Goal: Task Accomplishment & Management: Manage account settings

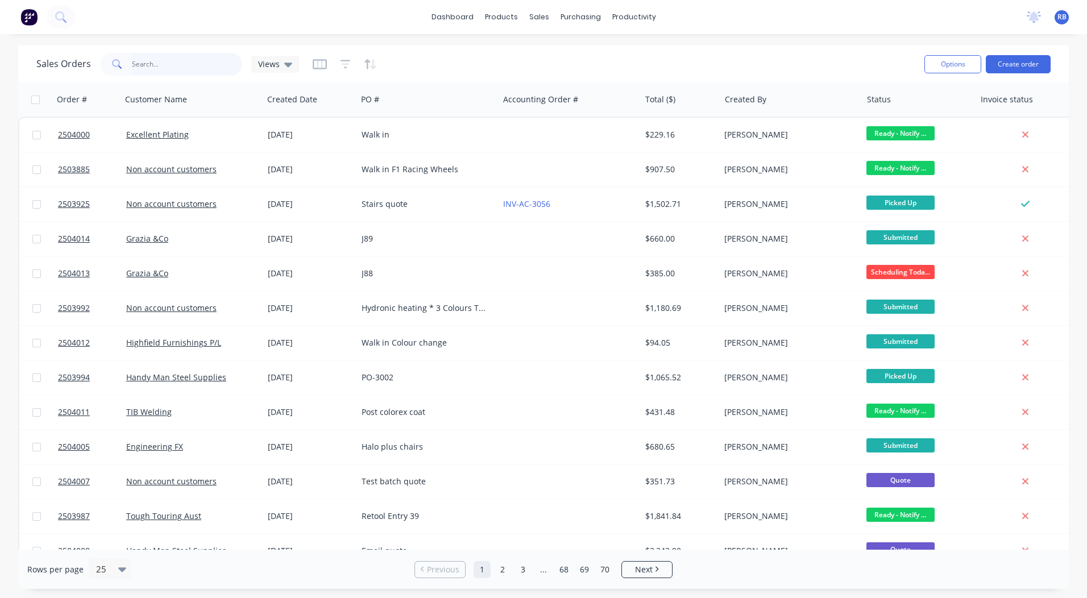
click at [156, 59] on input "text" at bounding box center [187, 64] width 111 height 23
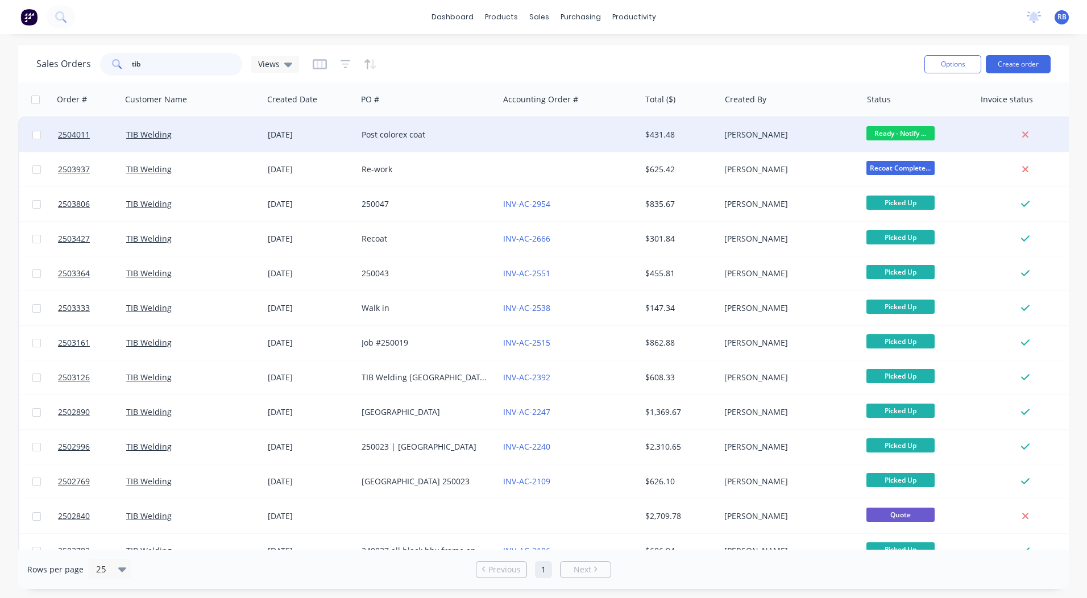
type input "tib"
click at [632, 127] on div at bounding box center [570, 135] width 142 height 34
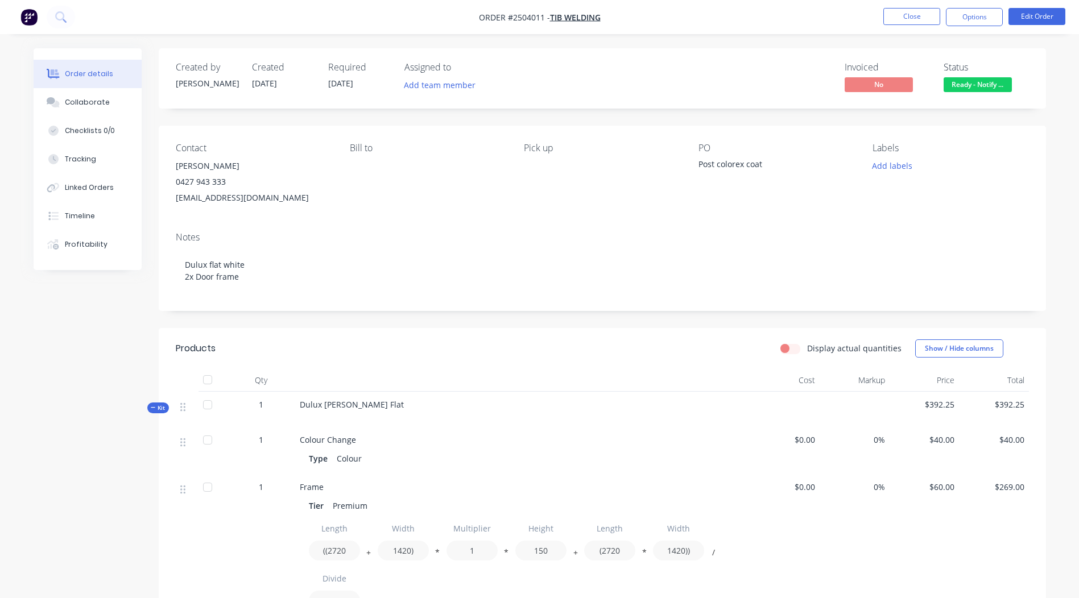
click at [979, 82] on span "Ready - Notify ..." at bounding box center [977, 84] width 68 height 14
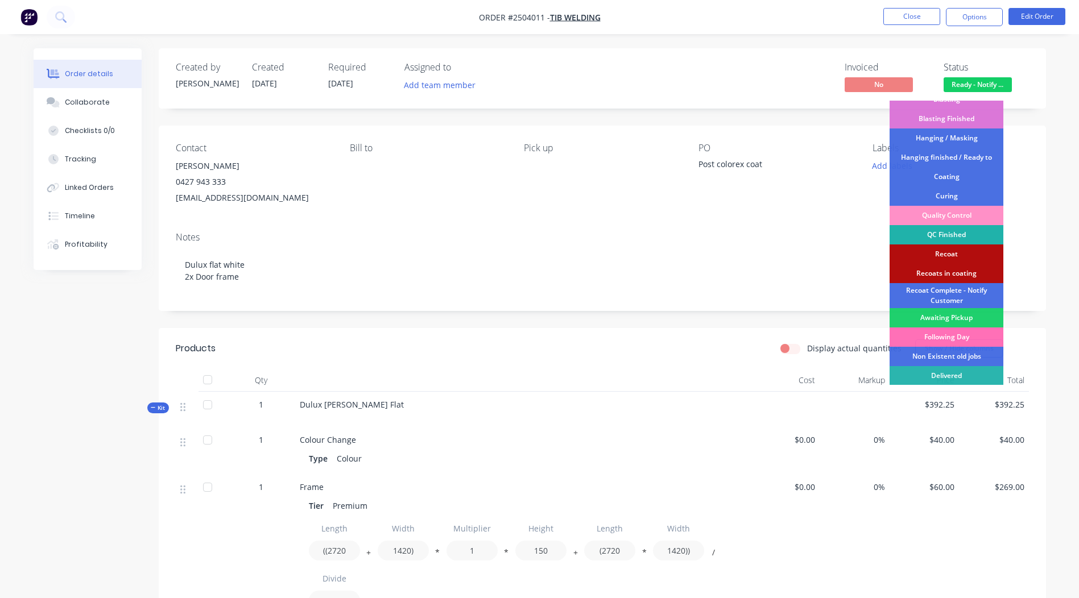
scroll to position [243, 0]
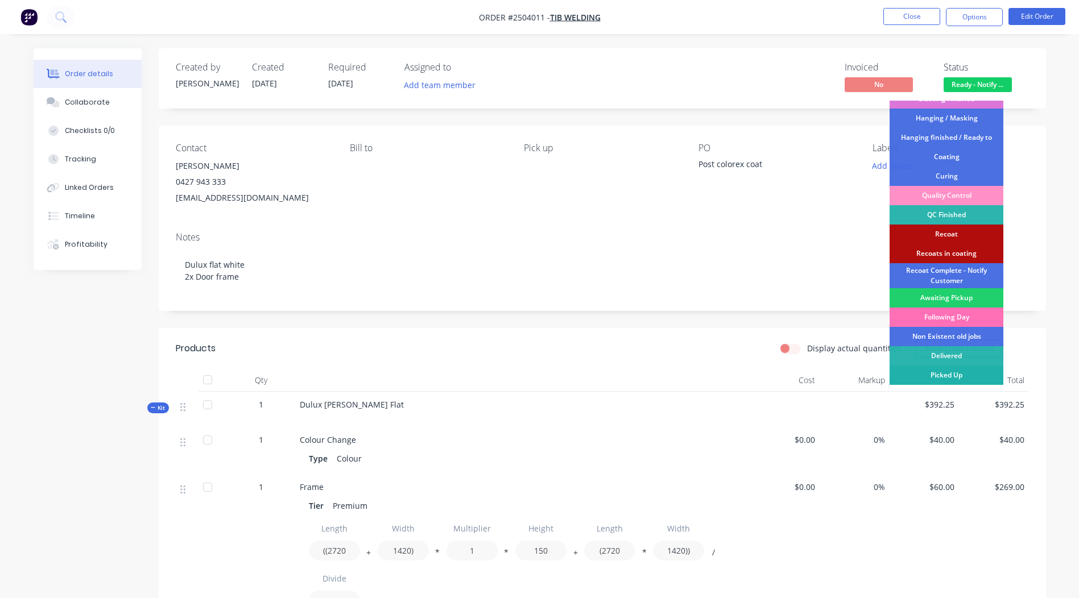
click at [942, 375] on div "Picked Up" at bounding box center [946, 375] width 114 height 19
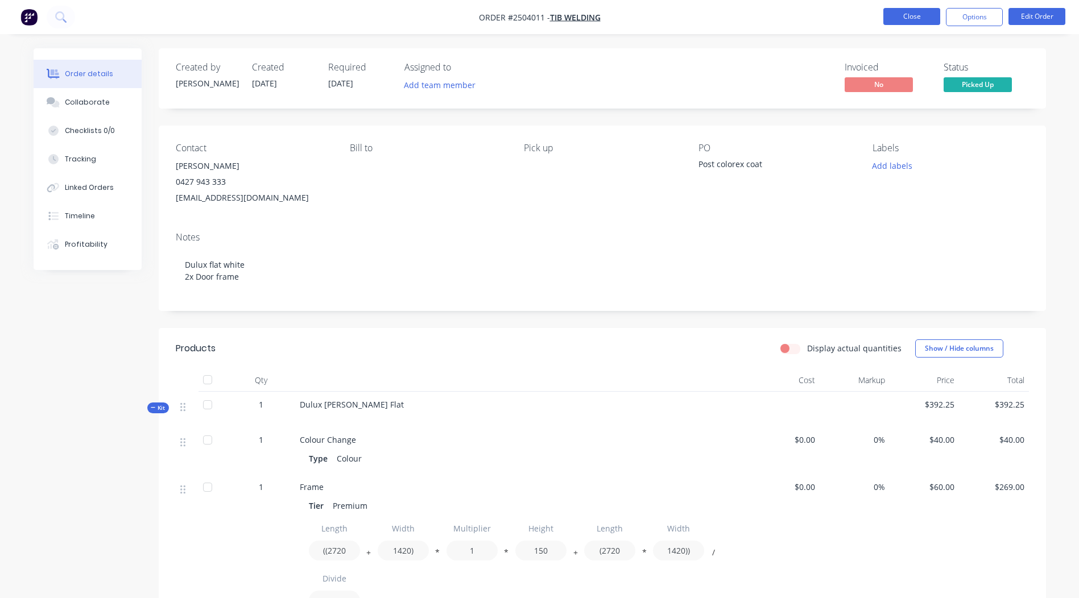
click at [914, 22] on button "Close" at bounding box center [911, 16] width 57 height 17
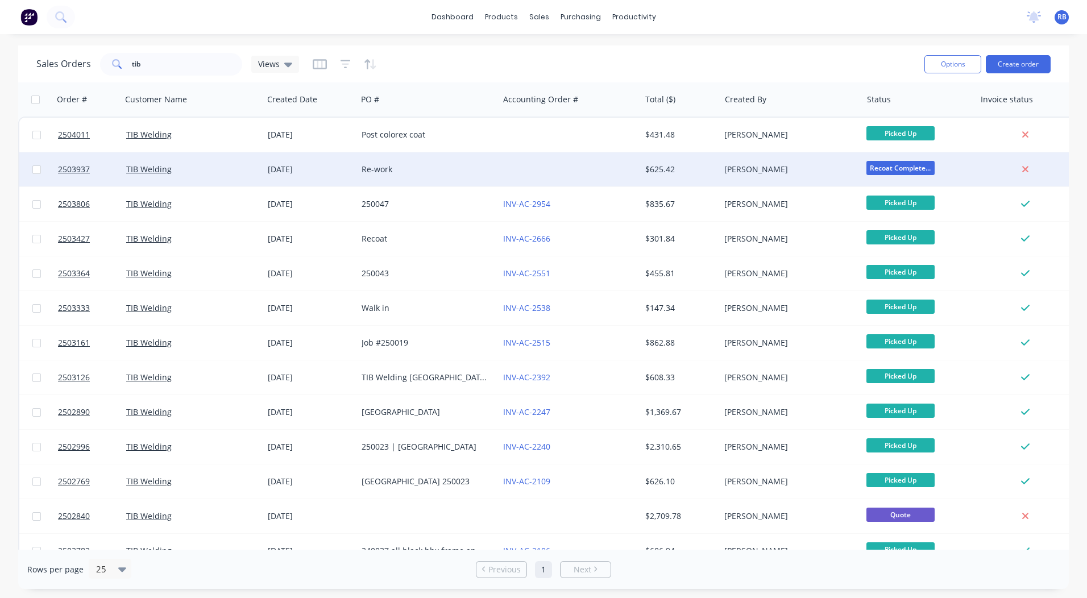
click at [780, 174] on div "[PERSON_NAME]" at bounding box center [787, 169] width 126 height 11
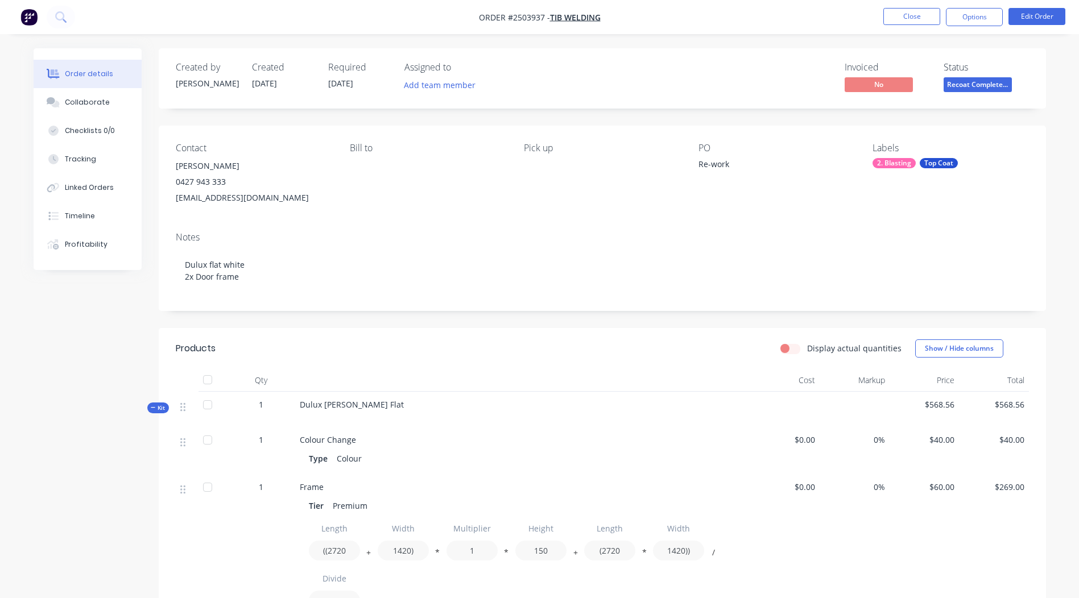
click at [967, 92] on span "Recoat Complete..." at bounding box center [977, 84] width 68 height 14
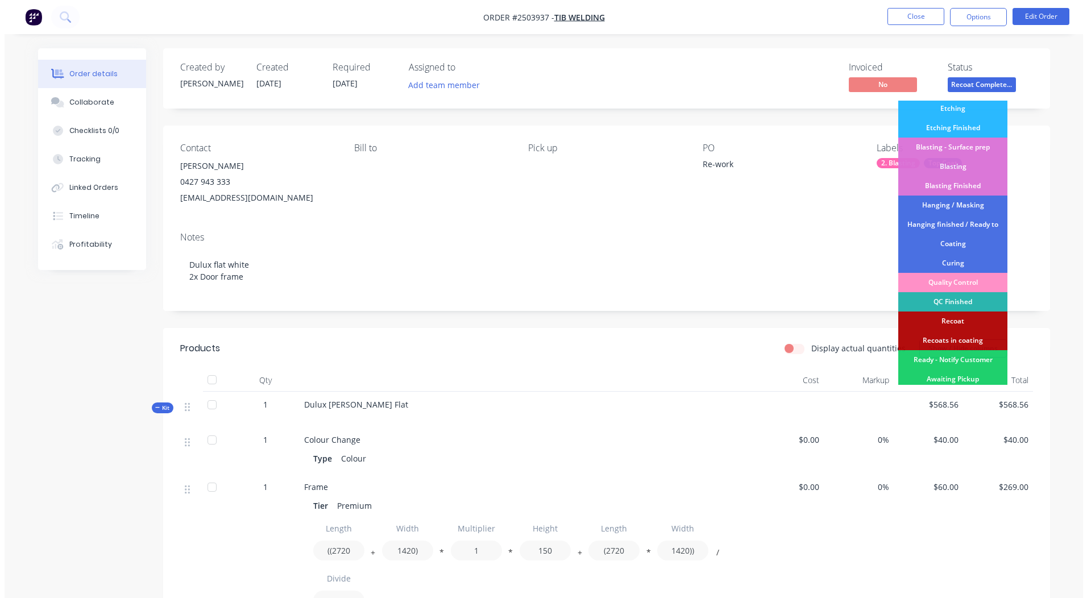
scroll to position [238, 0]
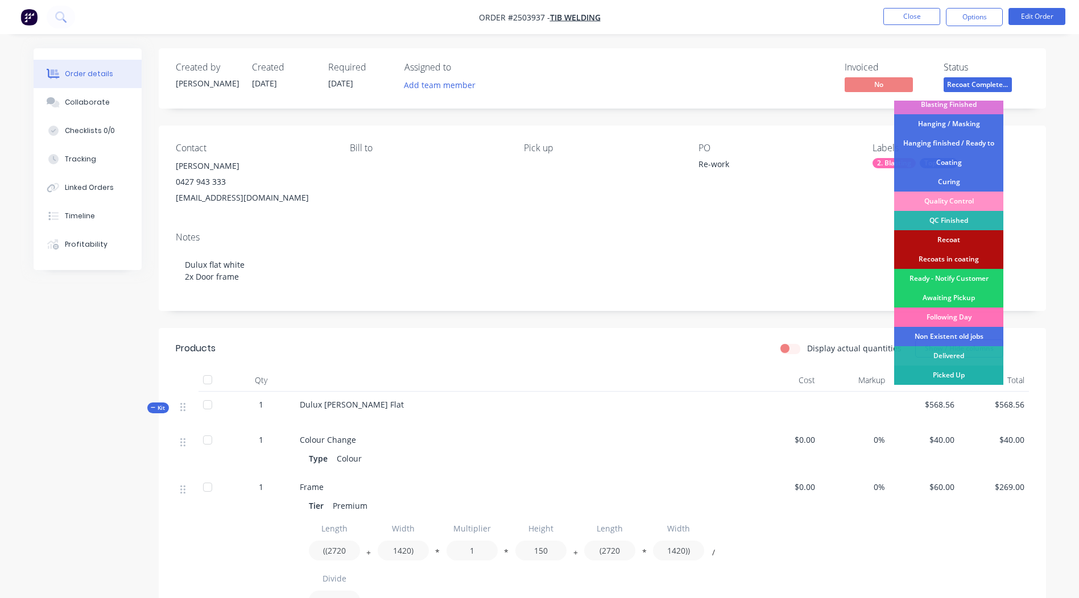
click at [941, 374] on div "Picked Up" at bounding box center [948, 375] width 109 height 19
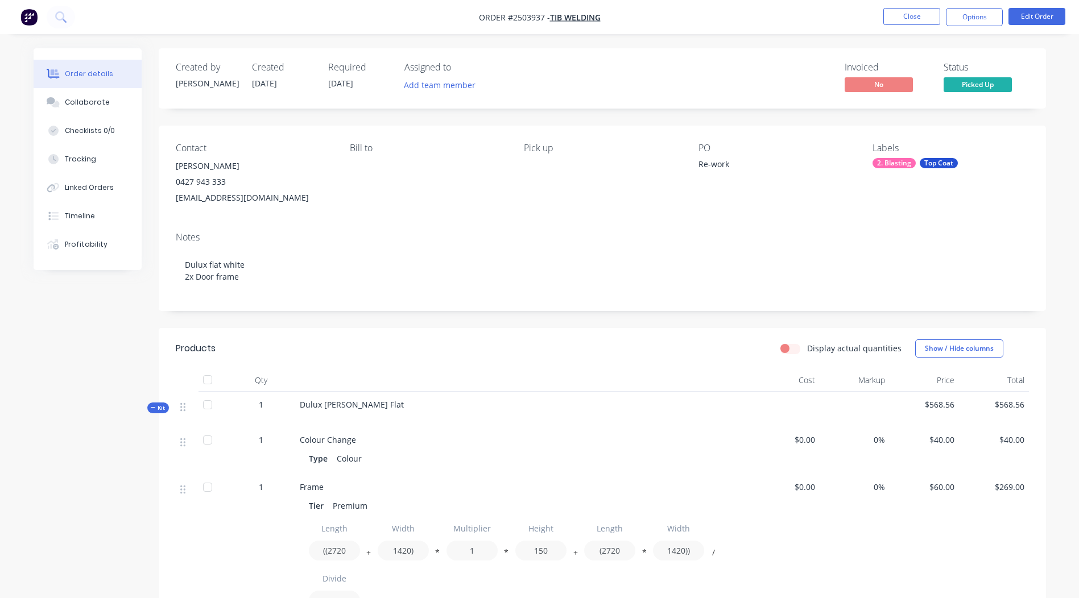
click at [913, 28] on nav "Order #2503937 - TIB Welding Close Options Edit Order" at bounding box center [539, 17] width 1079 height 34
click at [910, 19] on button "Close" at bounding box center [911, 16] width 57 height 17
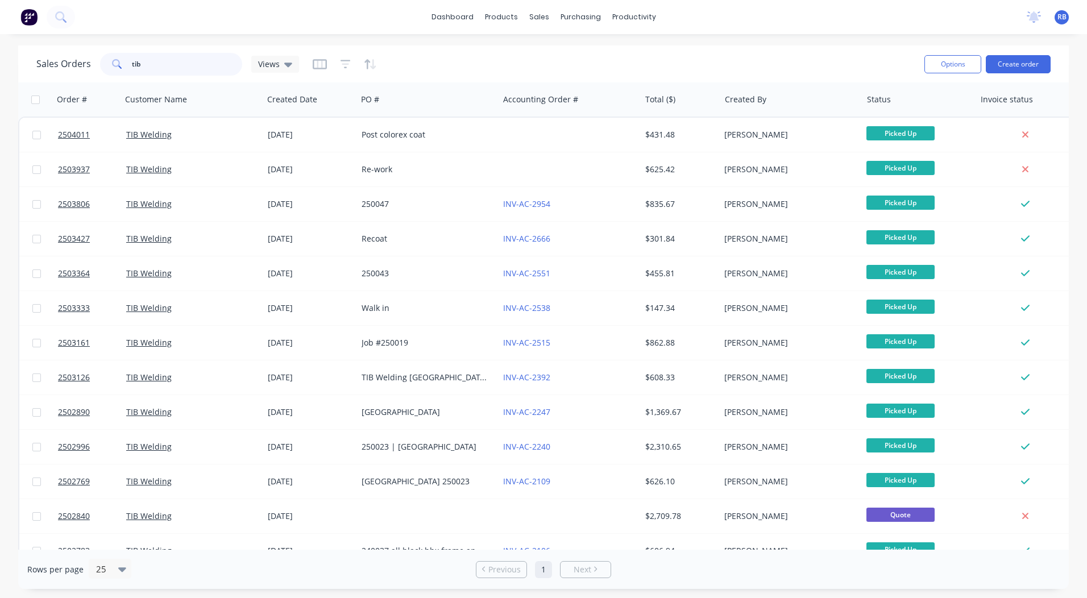
drag, startPoint x: 117, startPoint y: 80, endPoint x: 0, endPoint y: 86, distance: 116.7
click at [0, 85] on html "dashboard products sales purchasing productivity dashboard products Product Cat…" at bounding box center [543, 299] width 1087 height 598
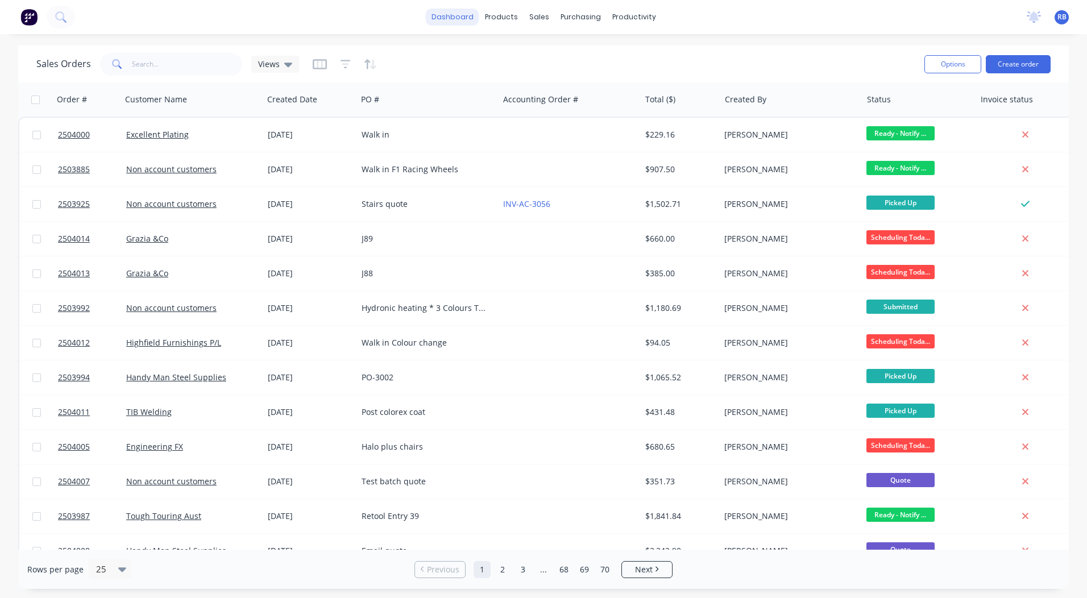
click at [441, 16] on link "dashboard" at bounding box center [452, 17] width 53 height 17
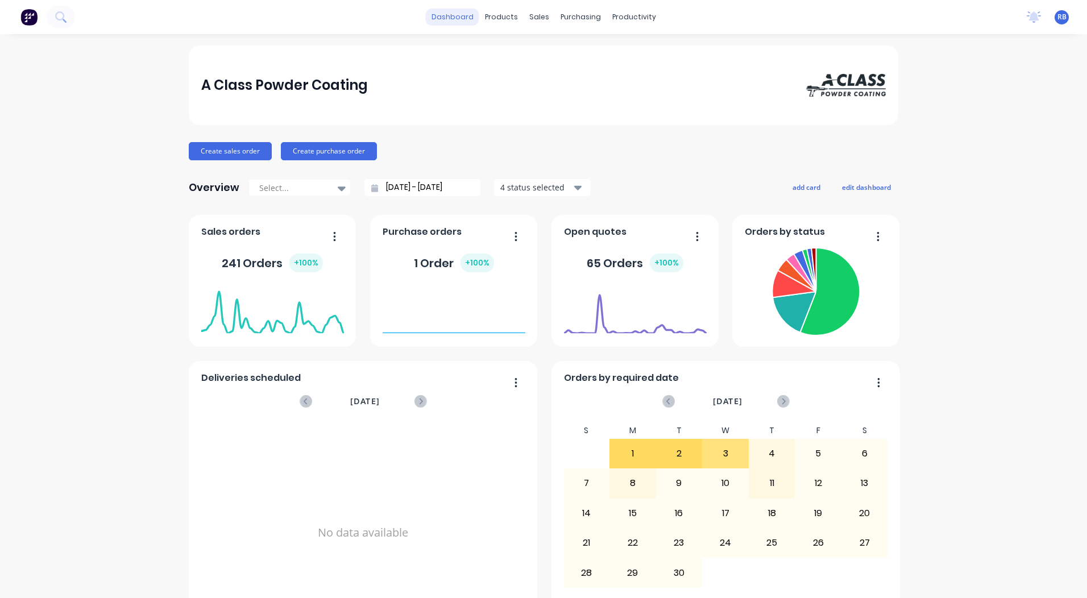
click at [445, 22] on link "dashboard" at bounding box center [452, 17] width 53 height 17
click at [556, 48] on link "Sales Orders" at bounding box center [595, 54] width 151 height 23
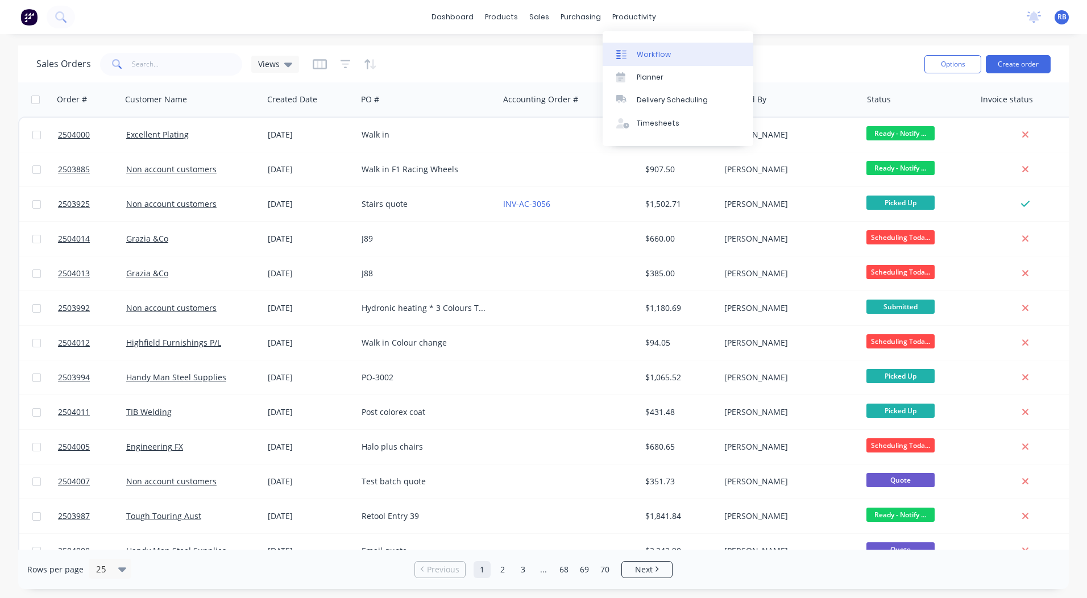
click at [637, 46] on link "Workflow" at bounding box center [678, 54] width 151 height 23
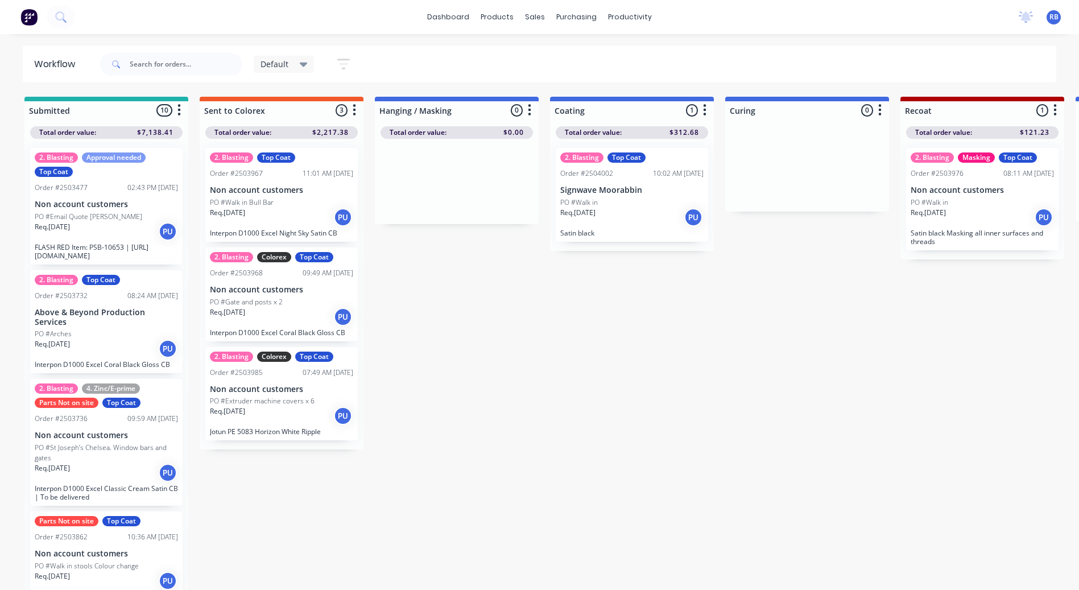
click at [289, 67] on div "Default" at bounding box center [283, 64] width 47 height 10
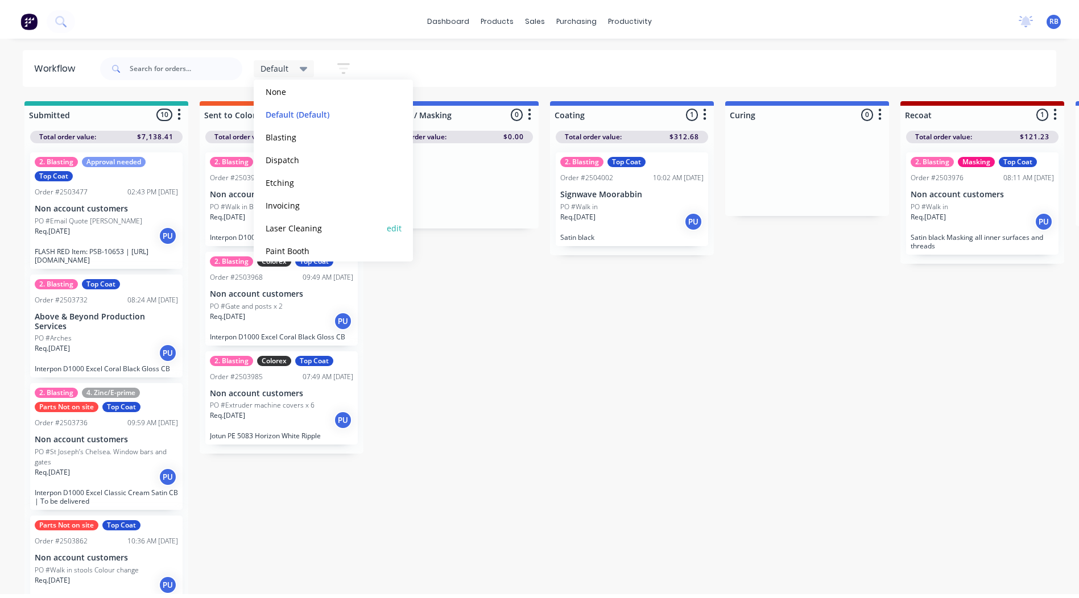
scroll to position [116, 0]
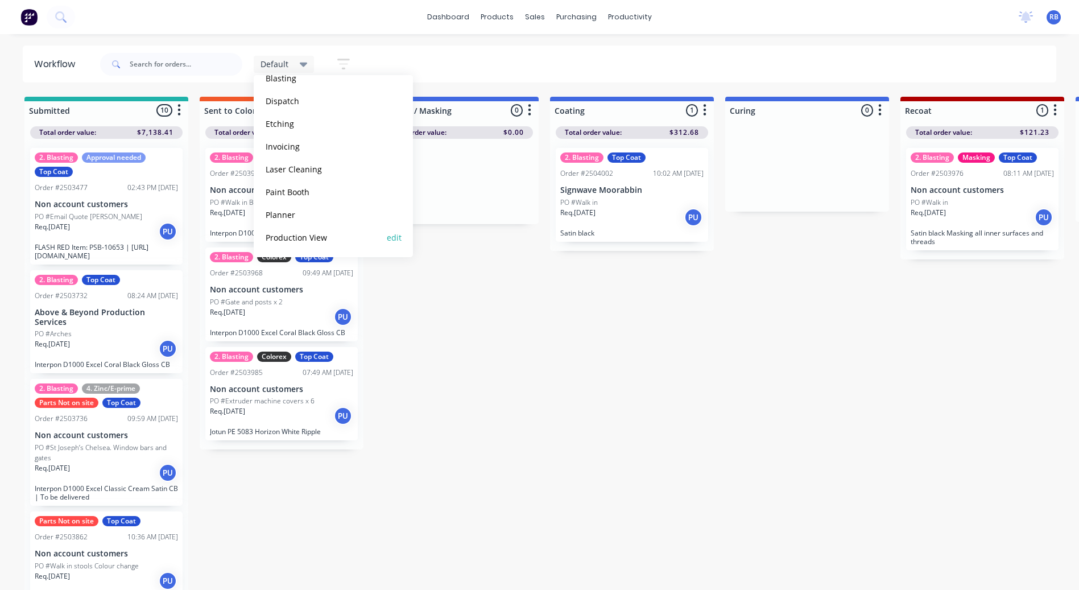
click at [301, 242] on button "Production View" at bounding box center [322, 237] width 121 height 13
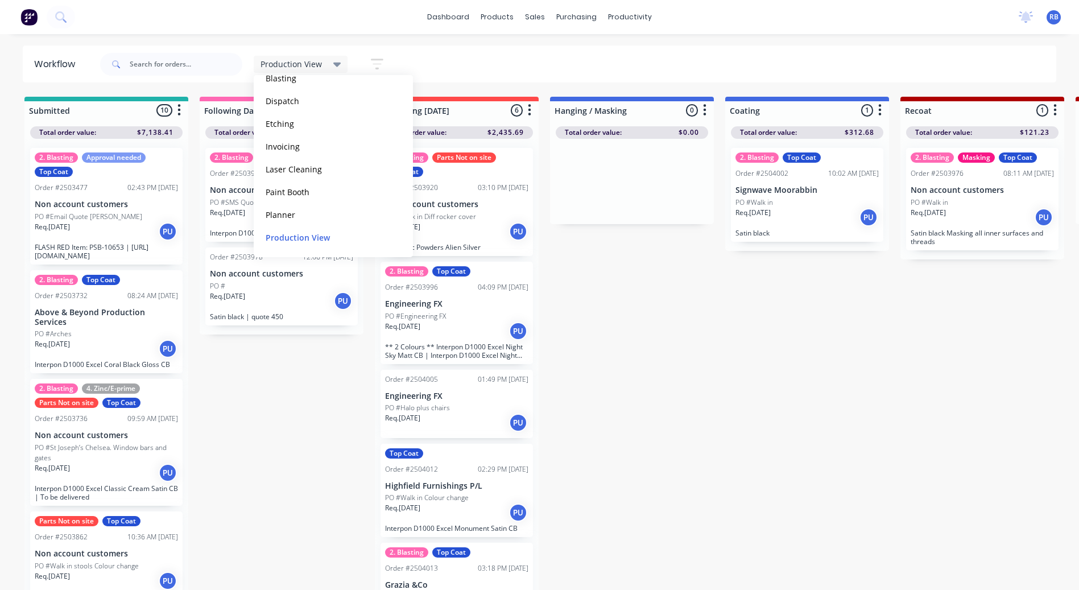
click at [524, 58] on div "Production View Save new view None edit Default (Default) edit Blasting edit Di…" at bounding box center [577, 64] width 959 height 34
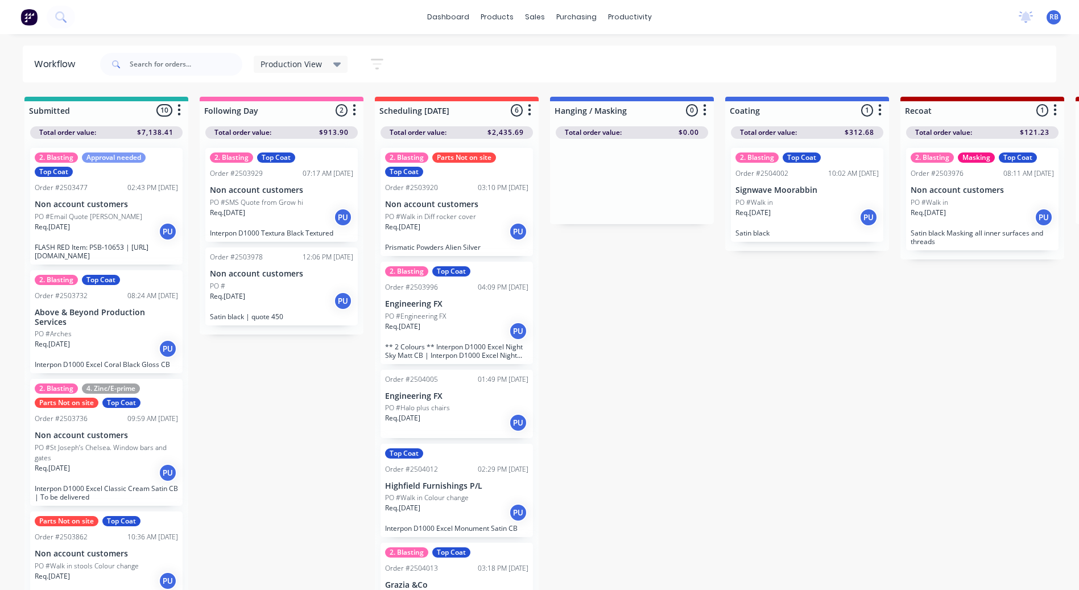
click at [554, 49] on div "Sales Orders" at bounding box center [577, 54] width 47 height 10
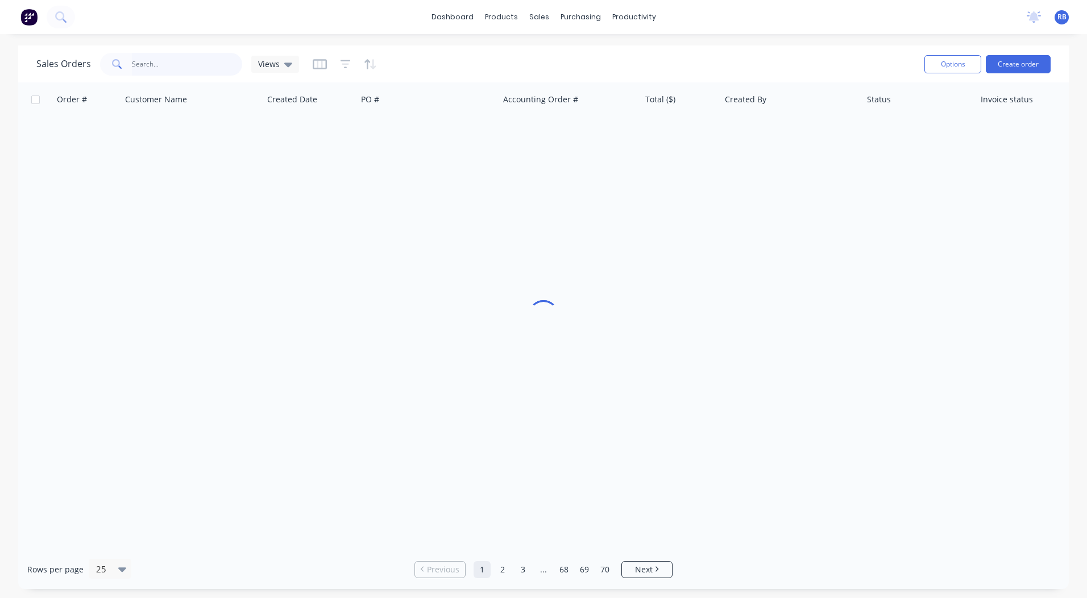
click at [205, 69] on input "text" at bounding box center [187, 64] width 111 height 23
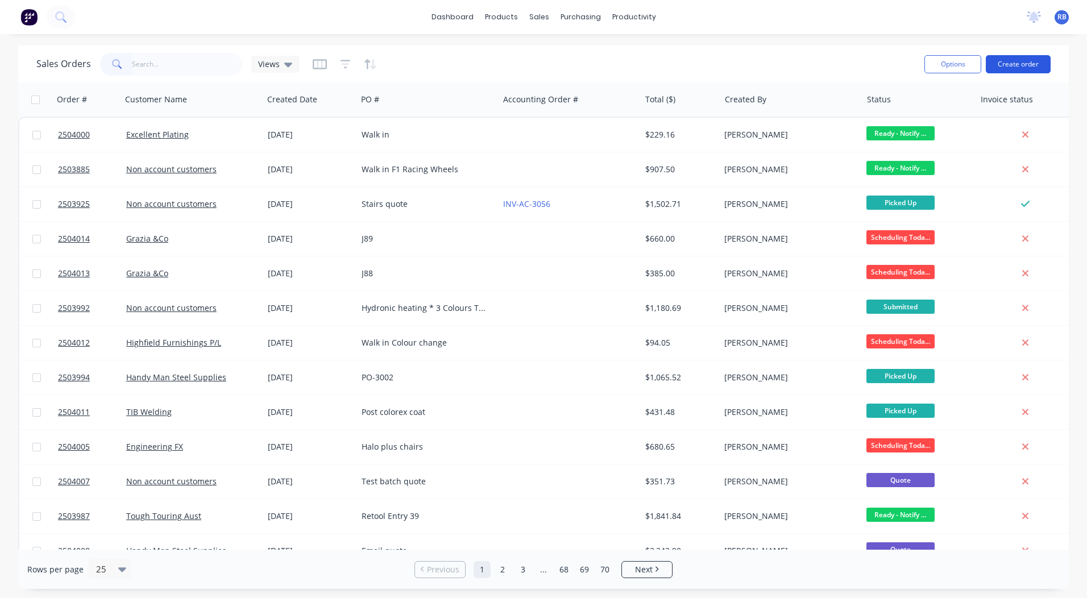
click at [1016, 68] on button "Create order" at bounding box center [1018, 64] width 65 height 18
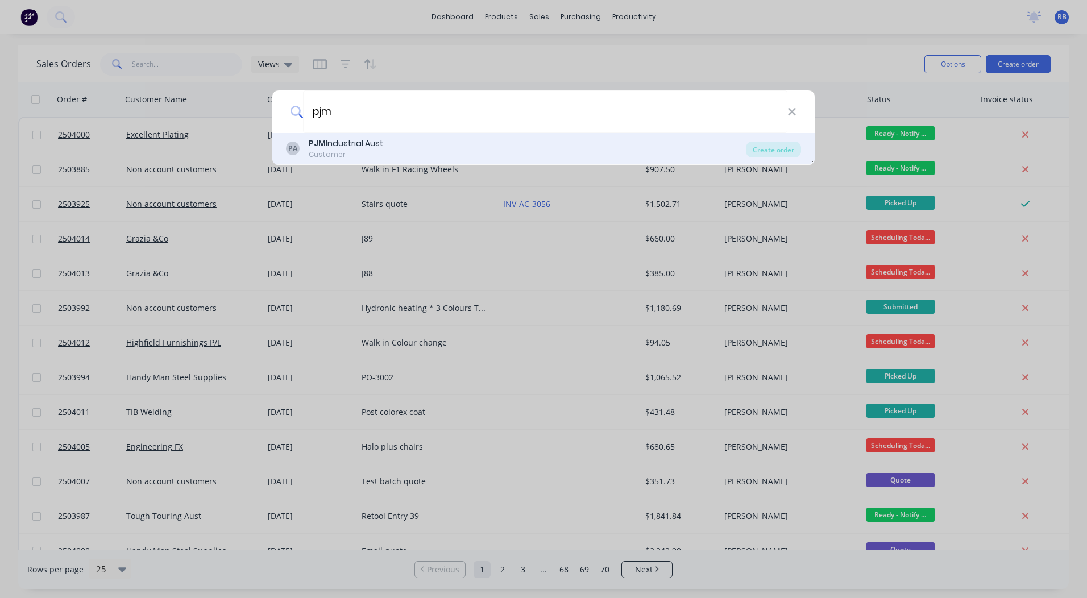
type input "pjm"
click at [414, 134] on div "PA PJM Industrial Aust Customer Create order" at bounding box center [543, 149] width 543 height 32
click at [372, 148] on div "PJM Industrial Aust" at bounding box center [346, 144] width 74 height 12
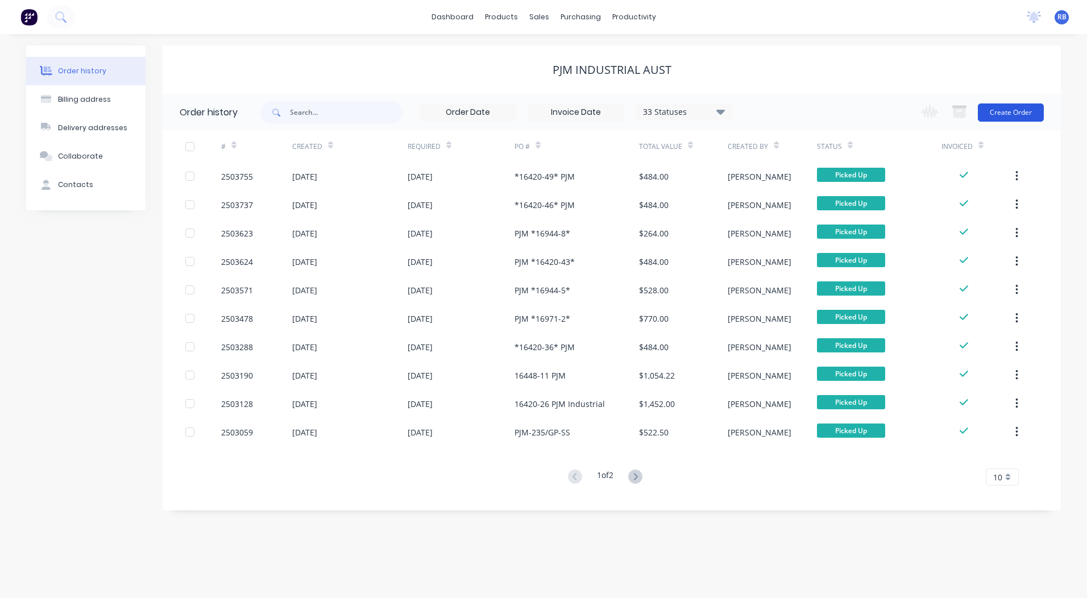
click at [1025, 111] on button "Create Order" at bounding box center [1011, 112] width 66 height 18
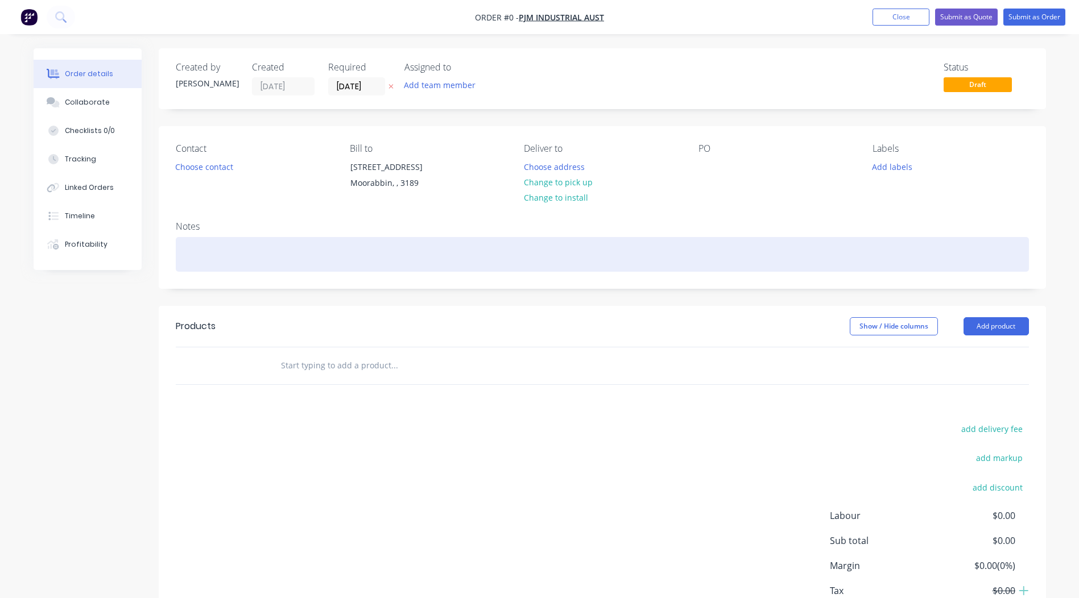
click at [206, 245] on div at bounding box center [602, 254] width 853 height 35
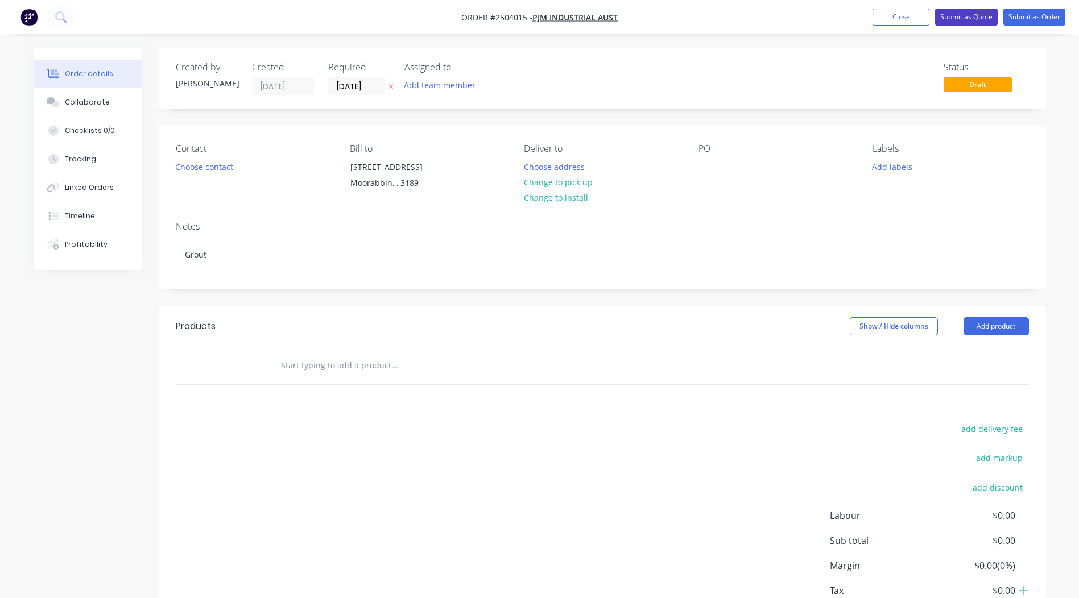
click at [970, 21] on button "Submit as Quote" at bounding box center [966, 17] width 63 height 17
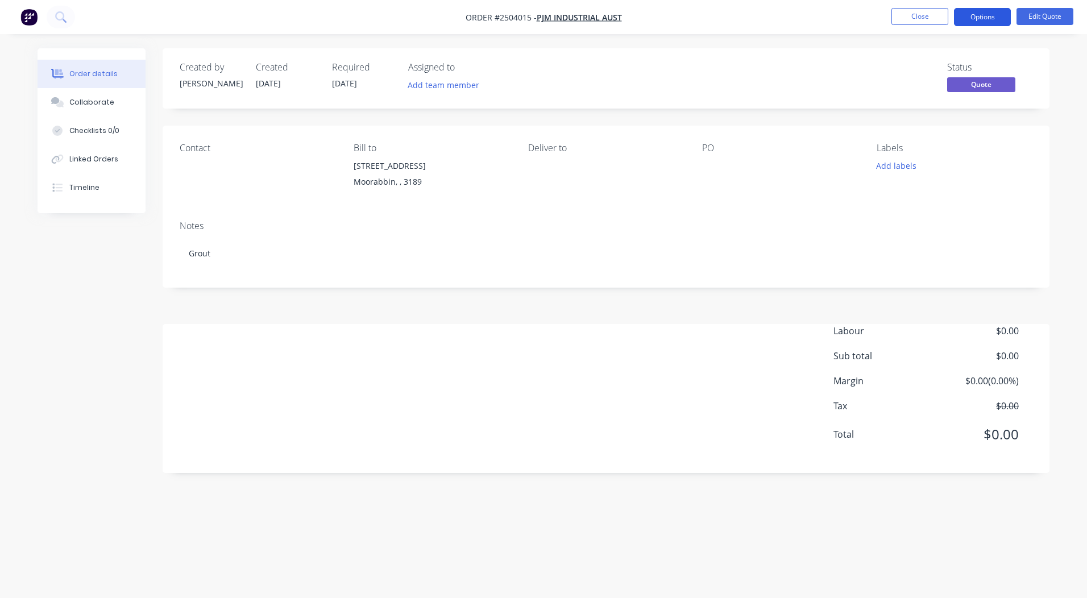
click at [971, 14] on button "Options" at bounding box center [982, 17] width 57 height 18
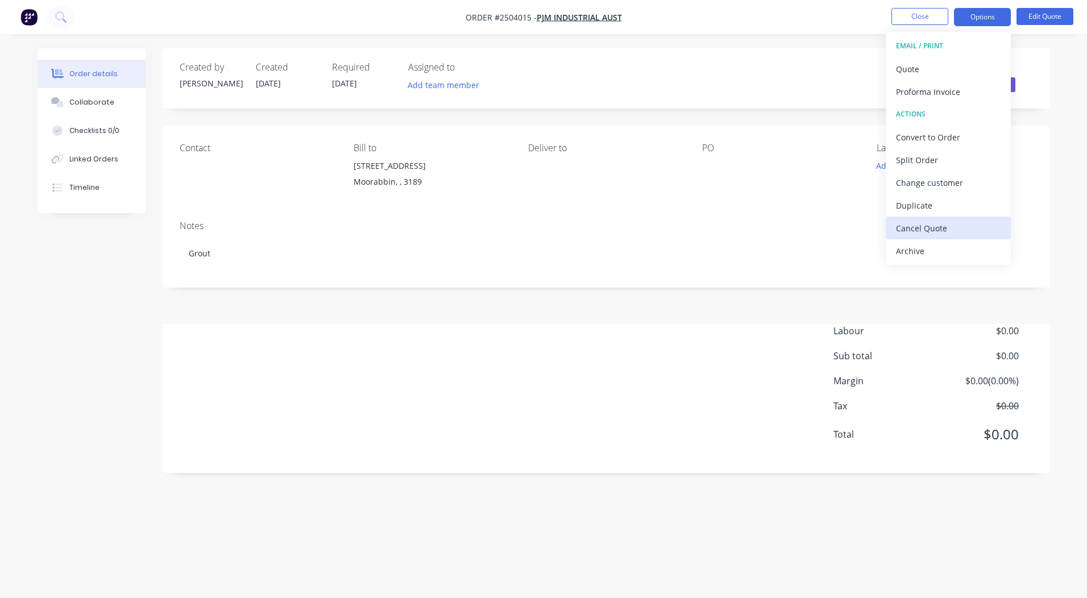
click at [918, 224] on div "Cancel Quote" at bounding box center [948, 228] width 105 height 16
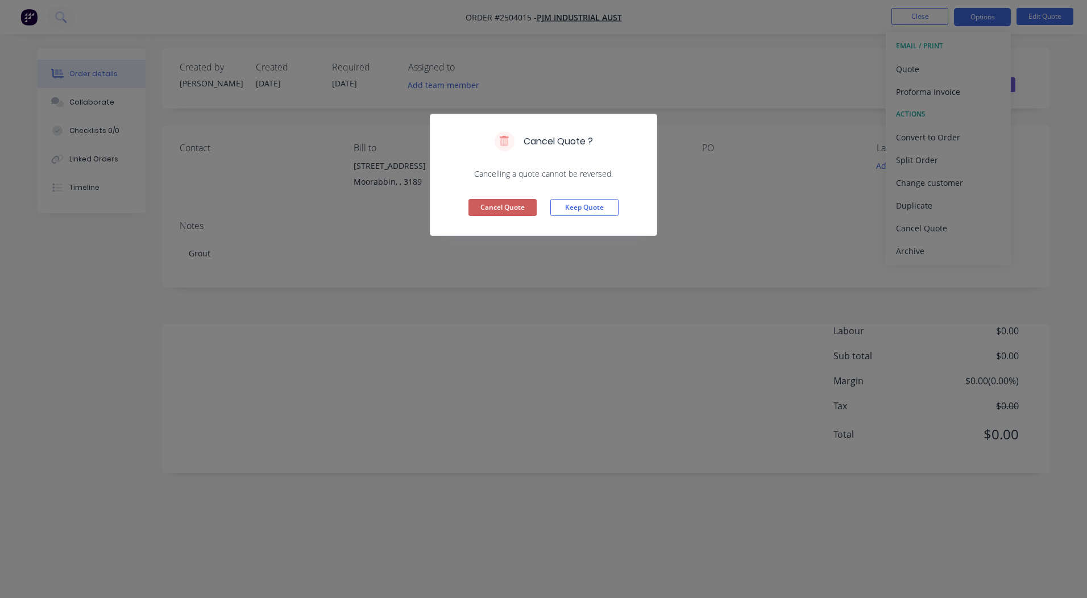
click at [481, 206] on button "Cancel Quote" at bounding box center [503, 207] width 68 height 17
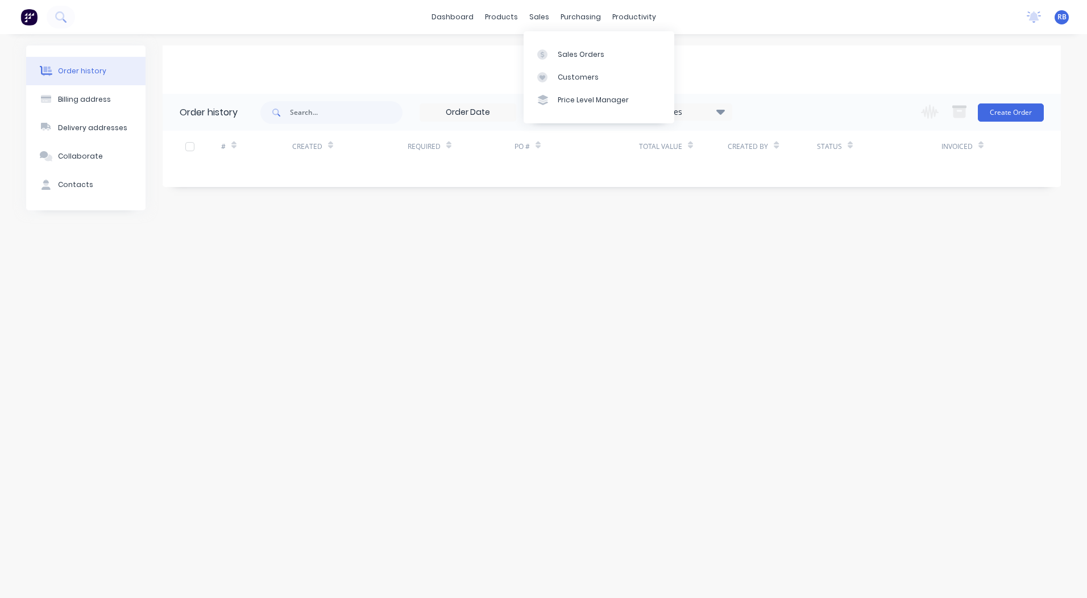
click at [791, 75] on div "PJM Industrial Aust" at bounding box center [612, 70] width 898 height 14
click at [555, 53] on link "Sales Orders" at bounding box center [599, 54] width 151 height 23
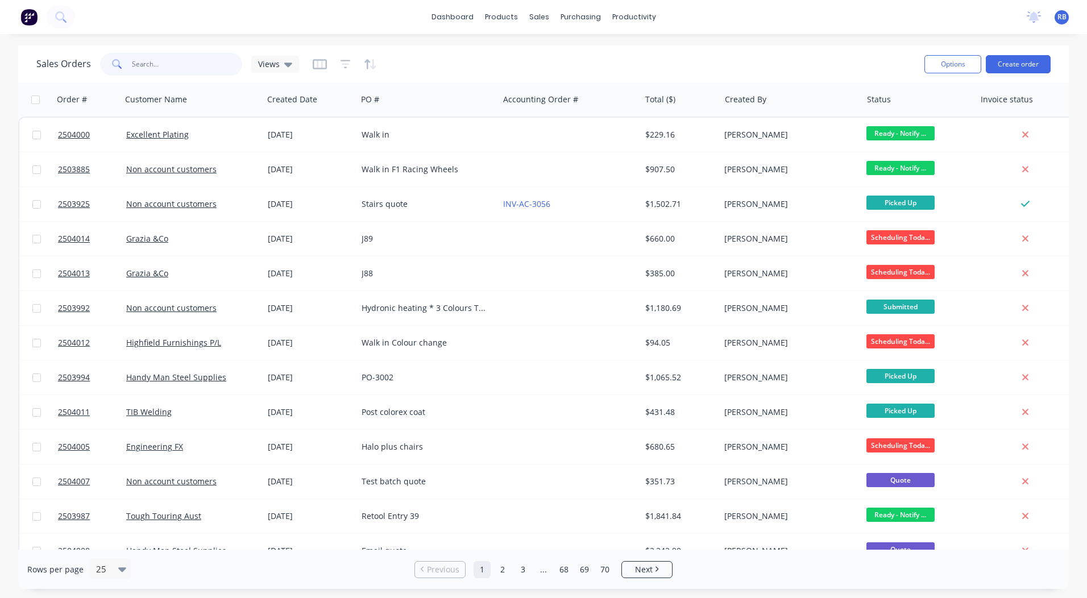
click at [160, 53] on input "text" at bounding box center [187, 64] width 111 height 23
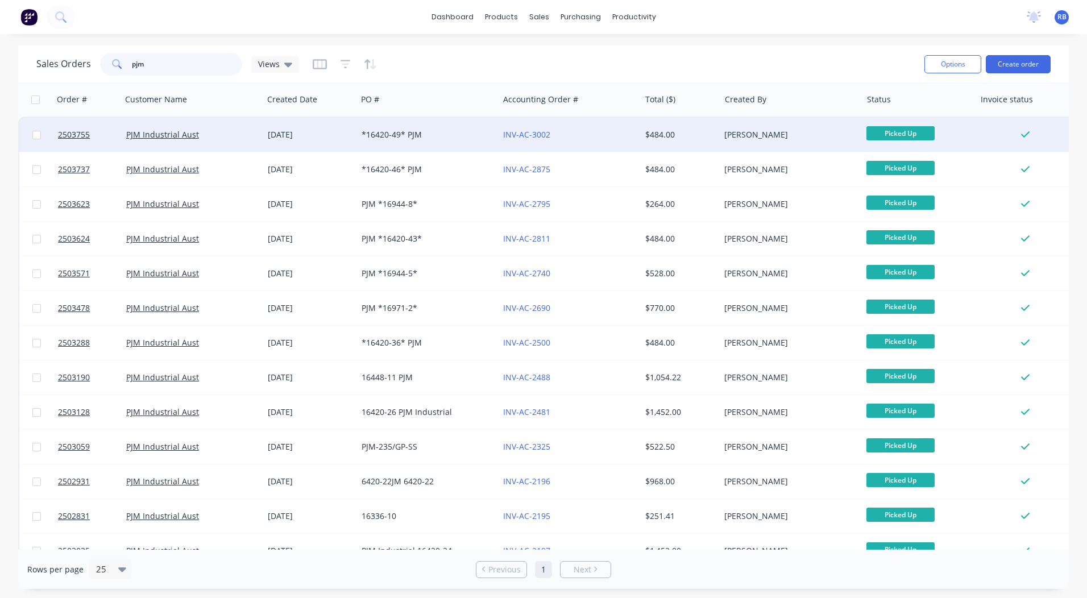
type input "pjm"
click at [211, 137] on div "PJM Industrial Aust" at bounding box center [189, 134] width 126 height 11
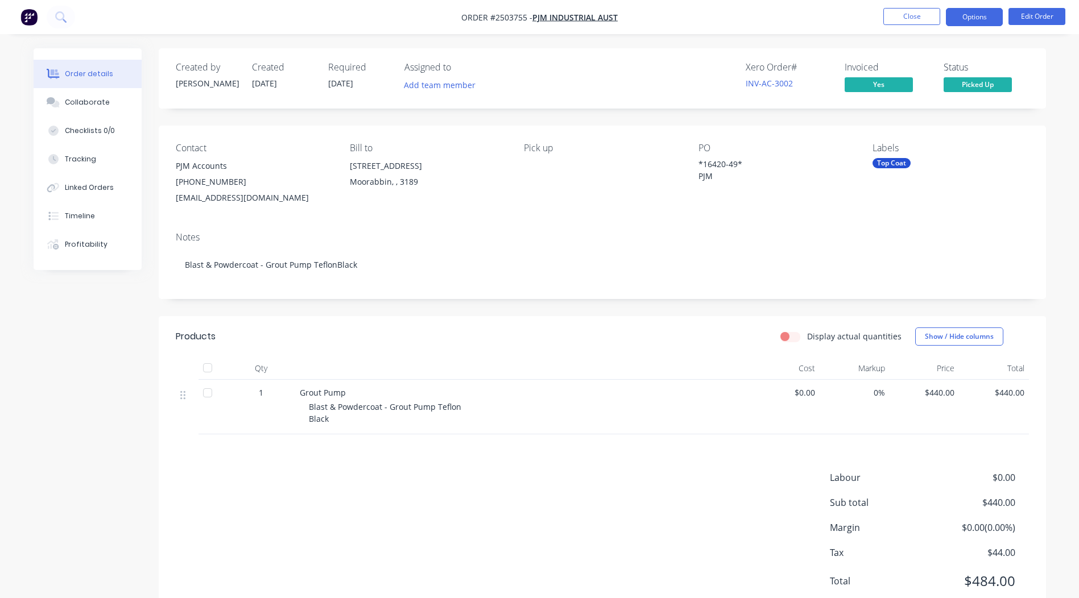
click at [973, 18] on button "Options" at bounding box center [974, 17] width 57 height 18
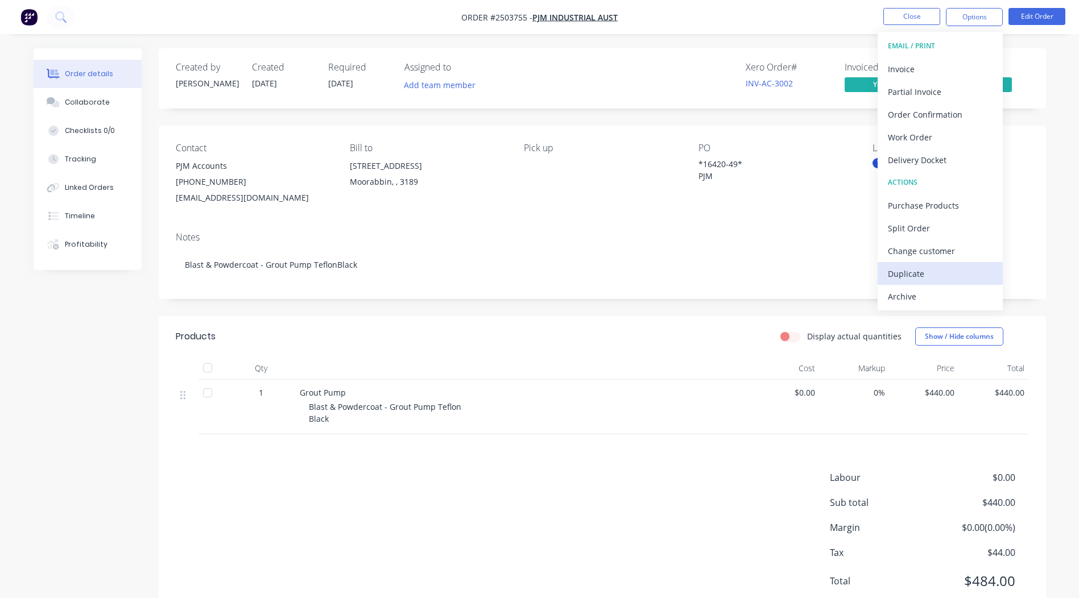
click at [921, 274] on div "Duplicate" at bounding box center [940, 274] width 105 height 16
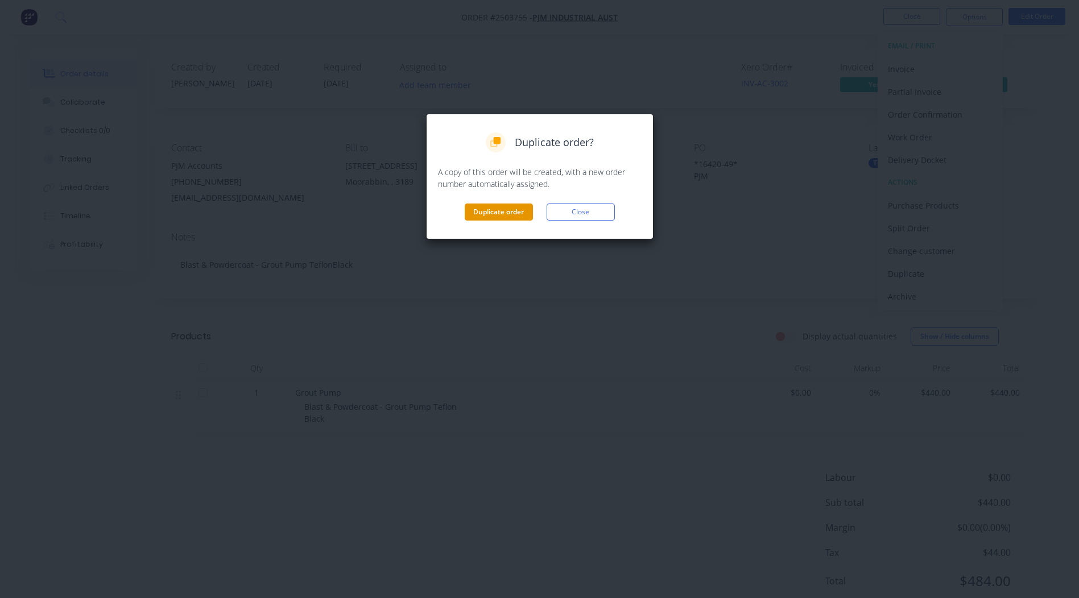
click at [503, 211] on button "Duplicate order" at bounding box center [499, 212] width 68 height 17
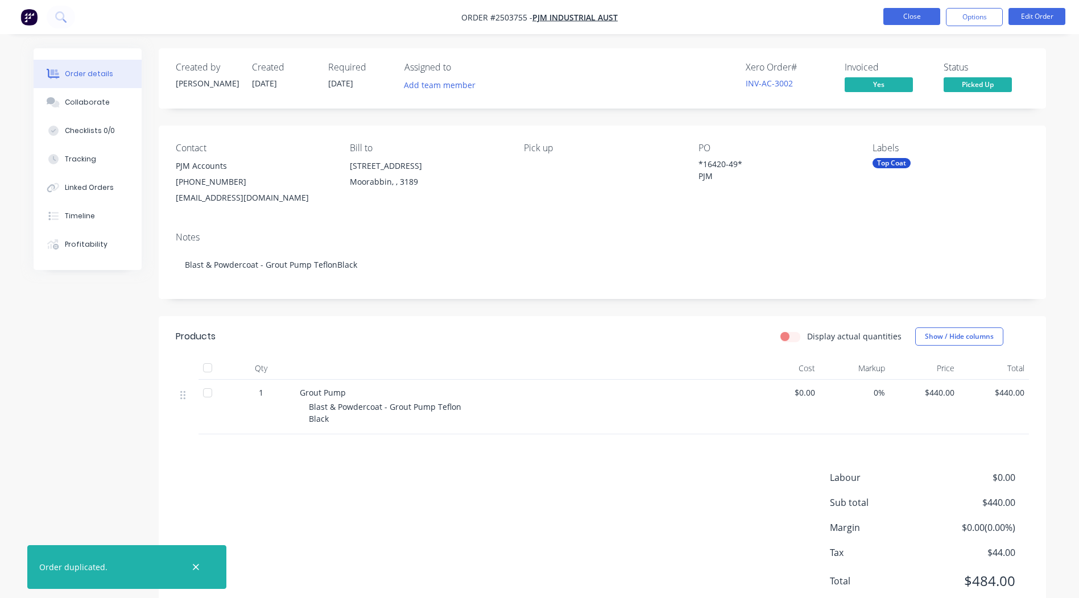
click at [904, 16] on button "Close" at bounding box center [911, 16] width 57 height 17
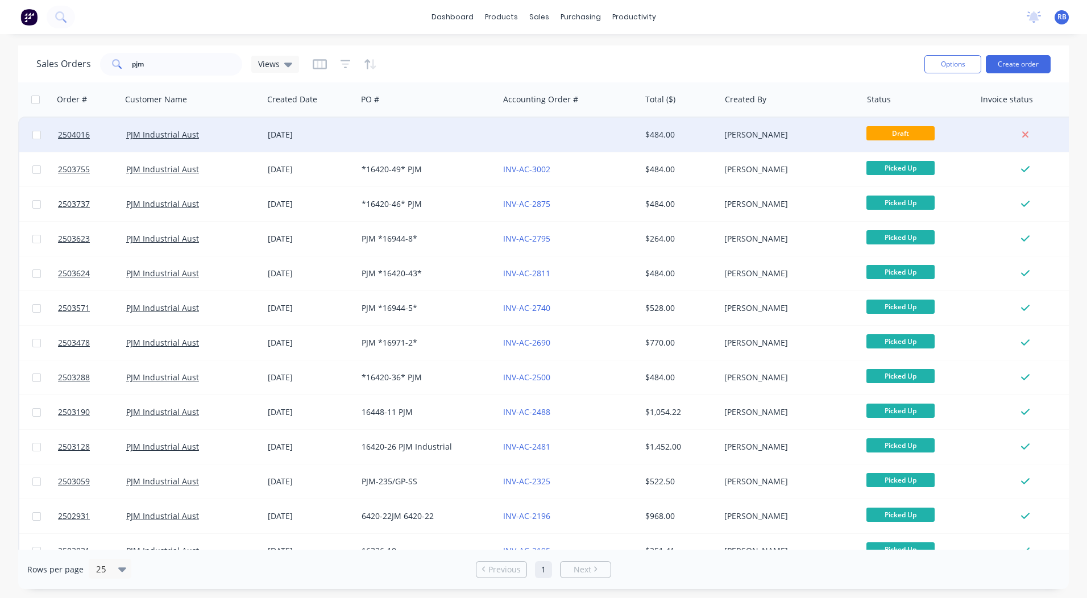
click at [460, 132] on div at bounding box center [428, 135] width 142 height 34
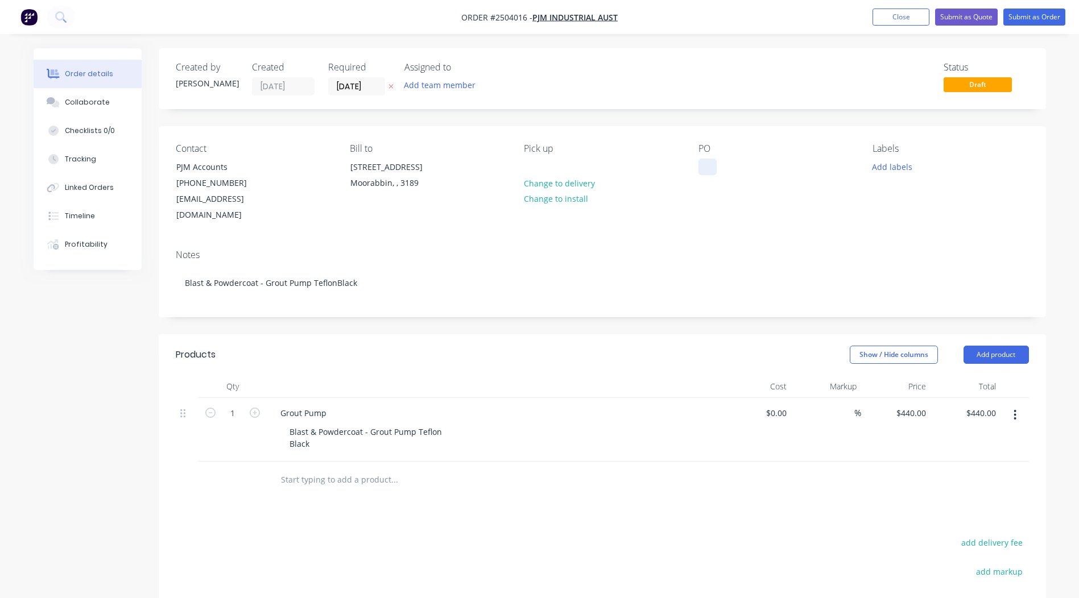
click at [701, 174] on div at bounding box center [707, 167] width 18 height 16
click at [775, 134] on div "Contact PJM Accounts [PHONE_NUMBER] [EMAIL_ADDRESS][DOMAIN_NAME] Bill to [STREE…" at bounding box center [602, 183] width 887 height 114
click at [1024, 19] on button "Submit as Order" at bounding box center [1034, 17] width 62 height 17
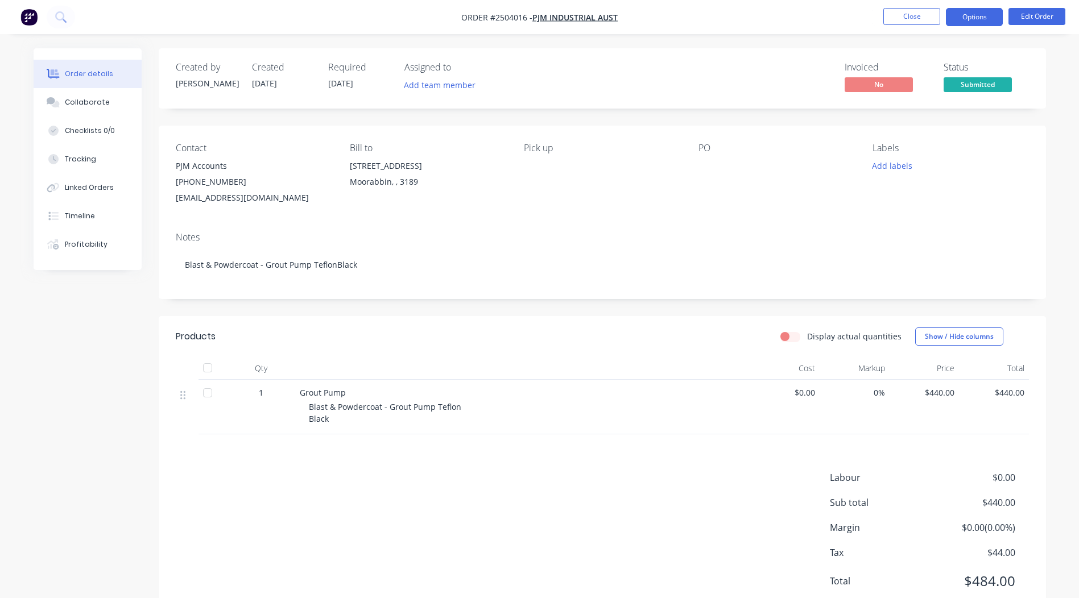
click at [984, 21] on button "Options" at bounding box center [974, 17] width 57 height 18
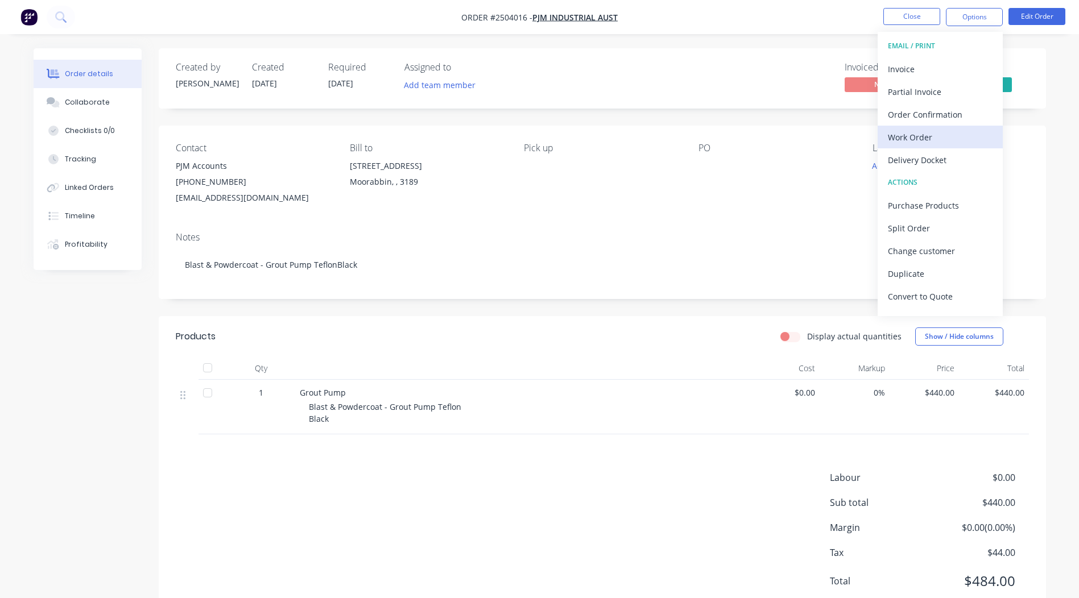
click at [924, 140] on div "Work Order" at bounding box center [940, 137] width 105 height 16
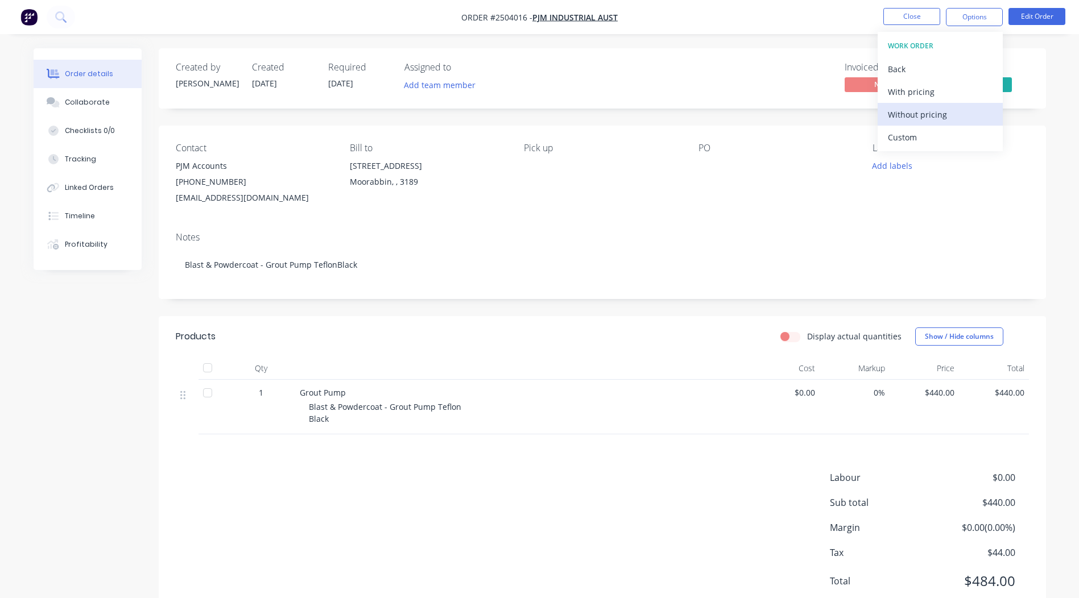
click at [935, 117] on div "Without pricing" at bounding box center [940, 114] width 105 height 16
click at [745, 112] on div "Created by [PERSON_NAME] Created [DATE] Required [DATE] Assigned to Add team me…" at bounding box center [602, 334] width 887 height 572
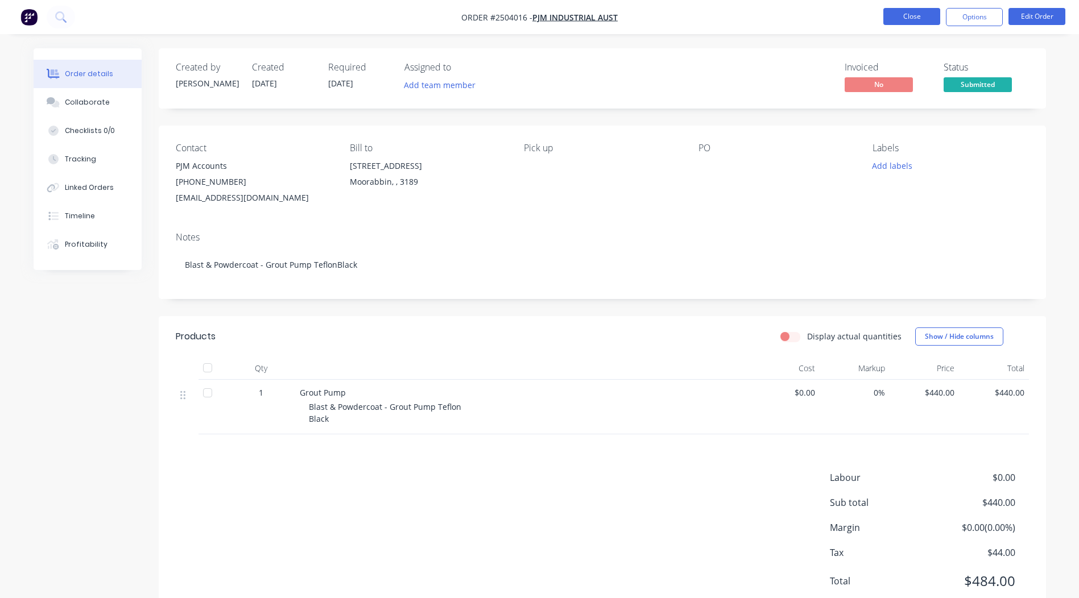
click at [889, 23] on button "Close" at bounding box center [911, 16] width 57 height 17
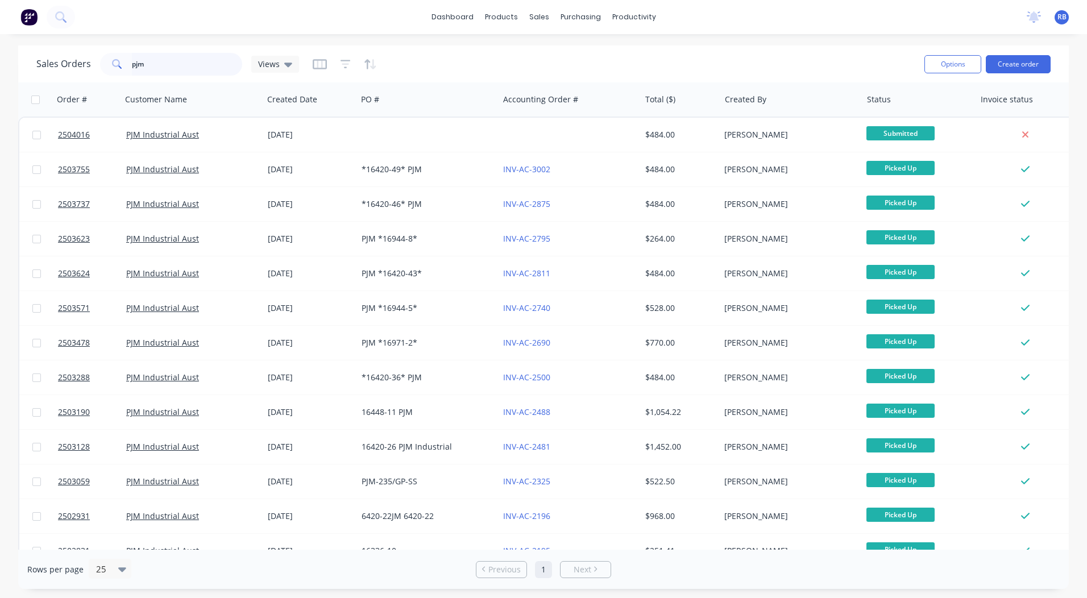
click at [24, 79] on div "Sales Orders pjm Views Options Create order" at bounding box center [543, 63] width 1051 height 37
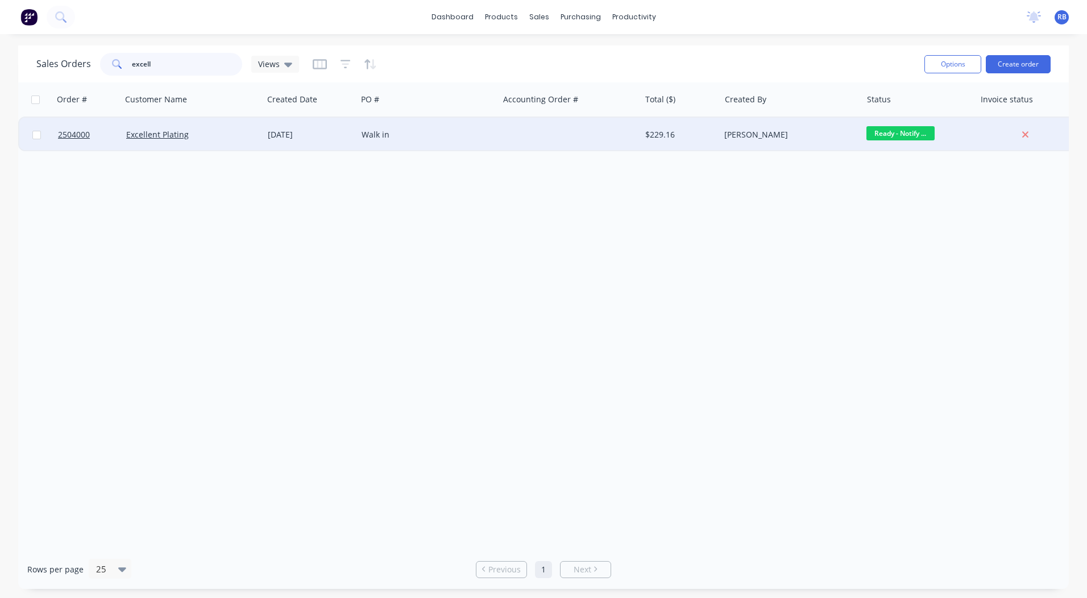
type input "excell"
click at [233, 139] on div "Excellent Plating" at bounding box center [189, 134] width 126 height 11
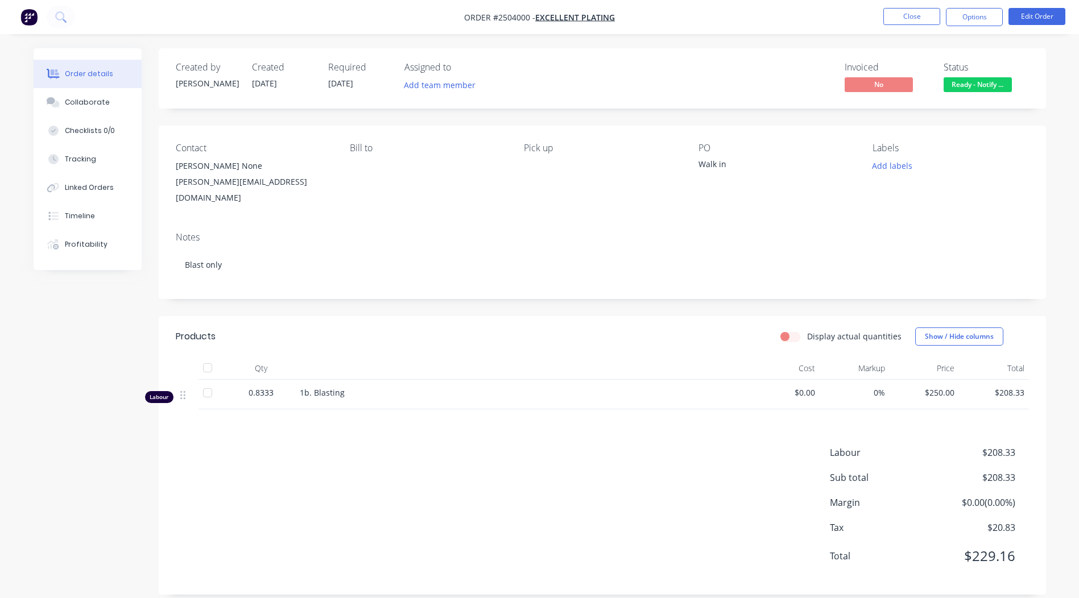
click at [974, 89] on span "Ready - Notify ..." at bounding box center [977, 84] width 68 height 14
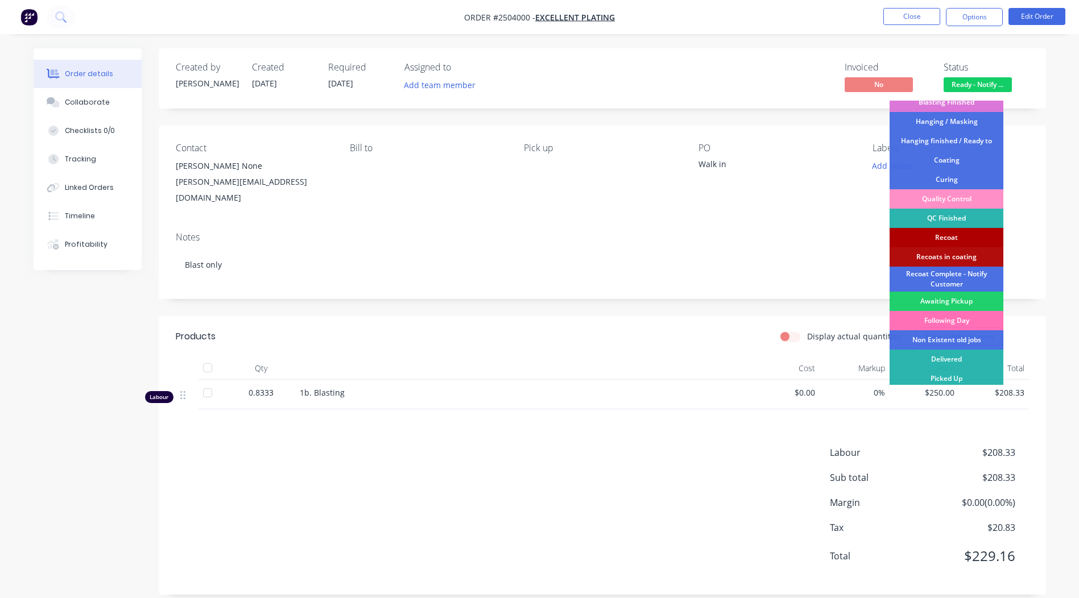
scroll to position [243, 0]
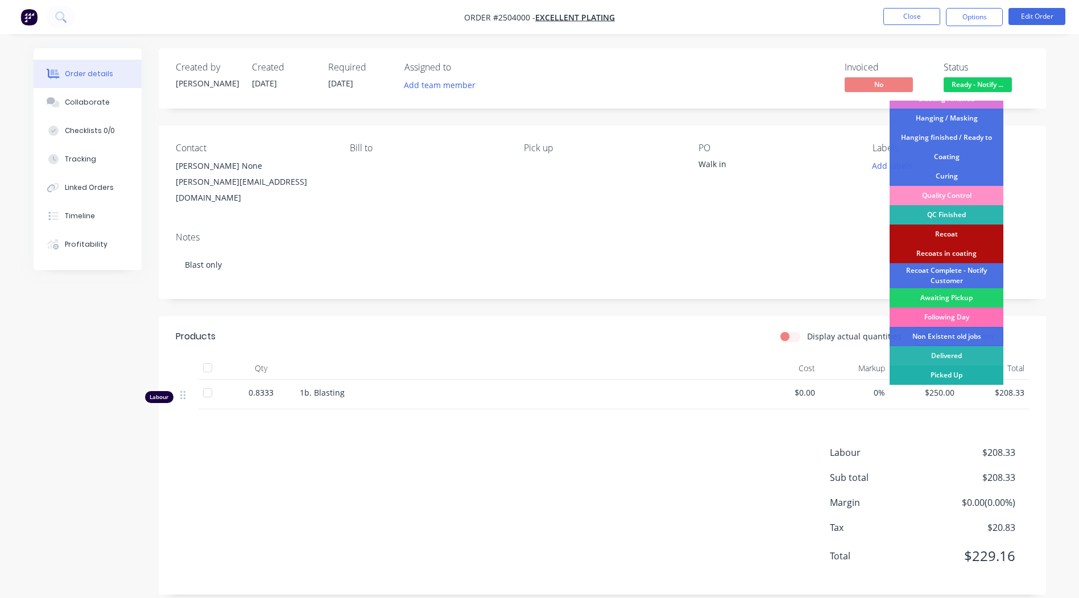
click at [960, 373] on div "Picked Up" at bounding box center [946, 375] width 114 height 19
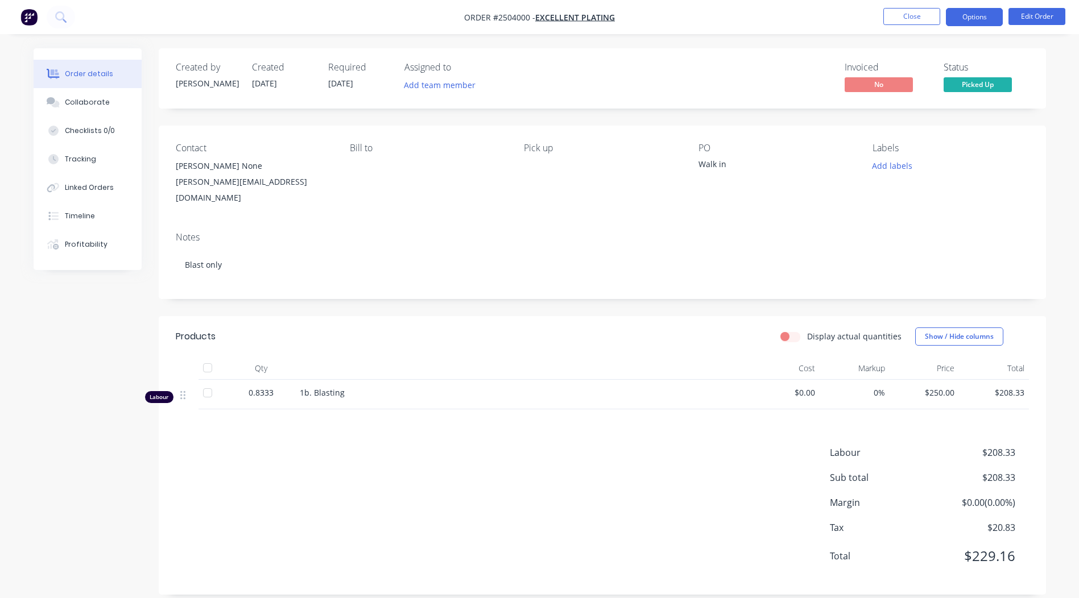
click at [966, 20] on button "Options" at bounding box center [974, 17] width 57 height 18
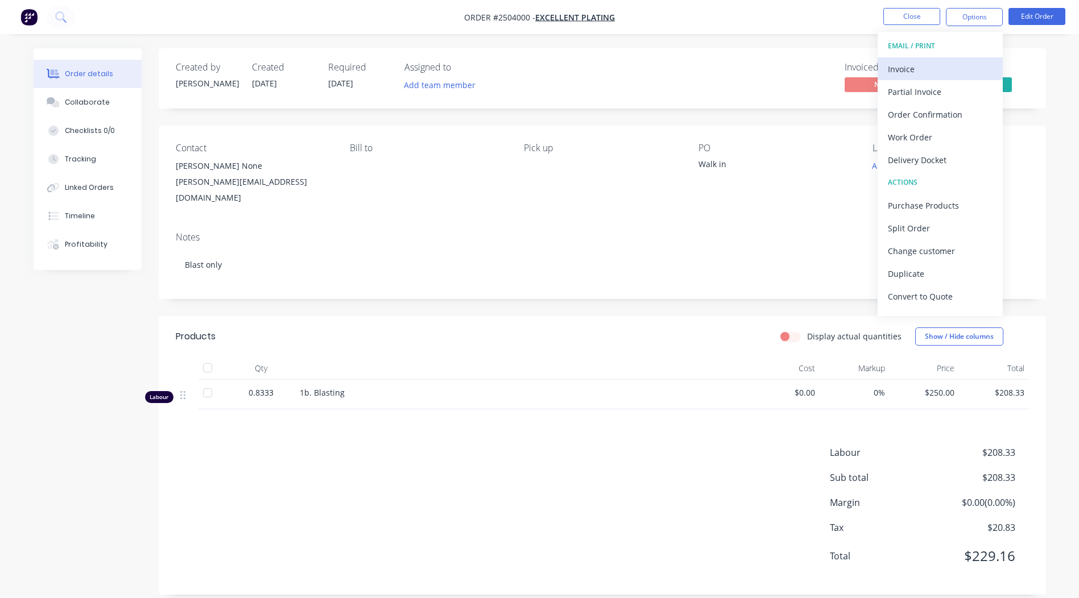
click at [925, 69] on div "Invoice" at bounding box center [940, 69] width 105 height 16
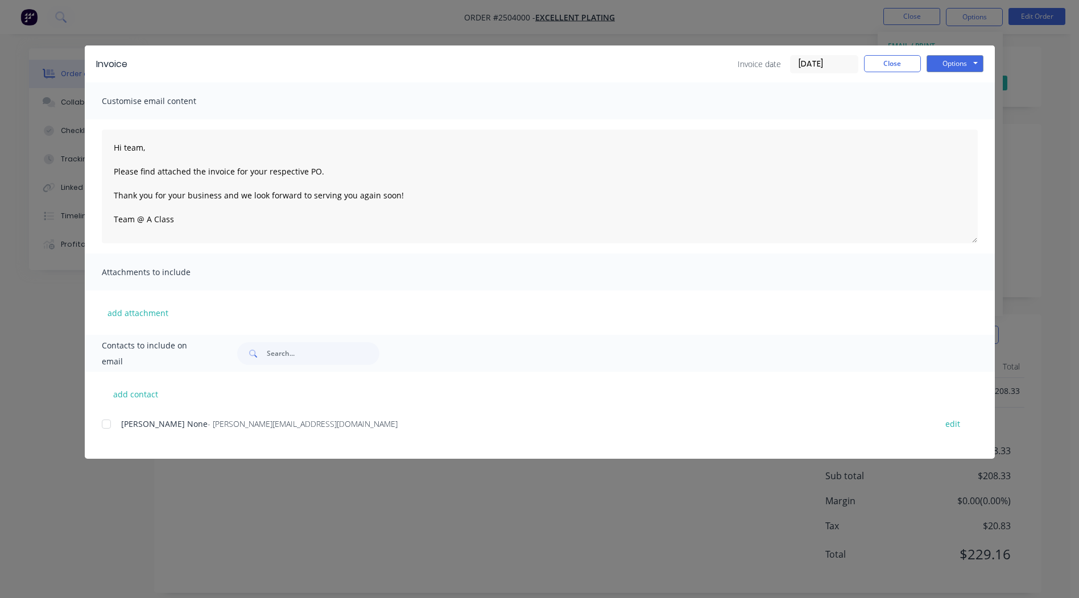
scroll to position [2, 0]
click at [110, 424] on div at bounding box center [106, 424] width 23 height 23
click at [898, 65] on button "Close" at bounding box center [892, 63] width 57 height 17
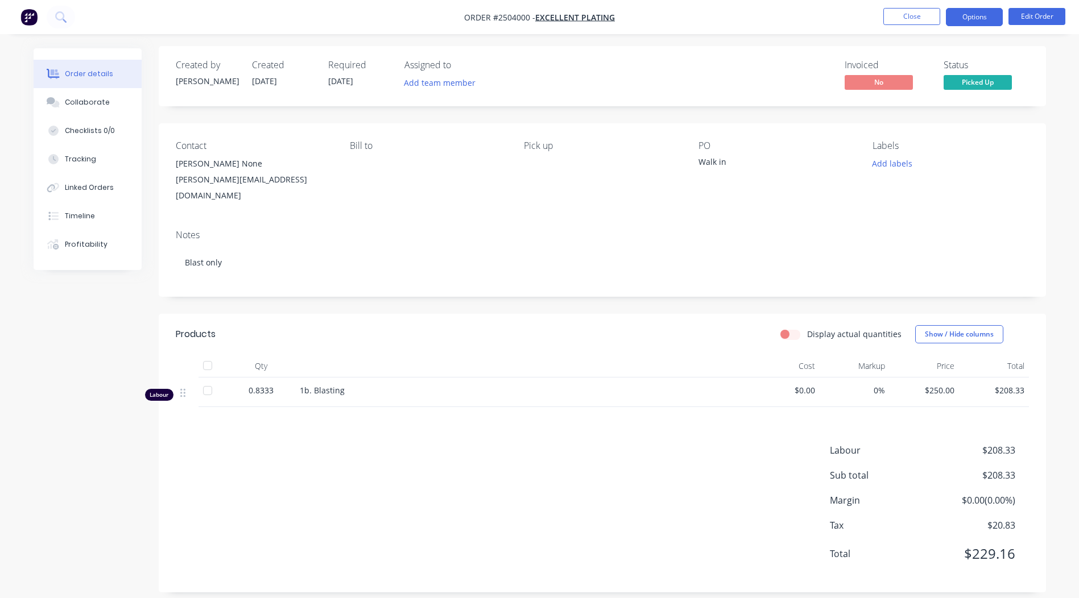
click at [982, 18] on button "Options" at bounding box center [974, 17] width 57 height 18
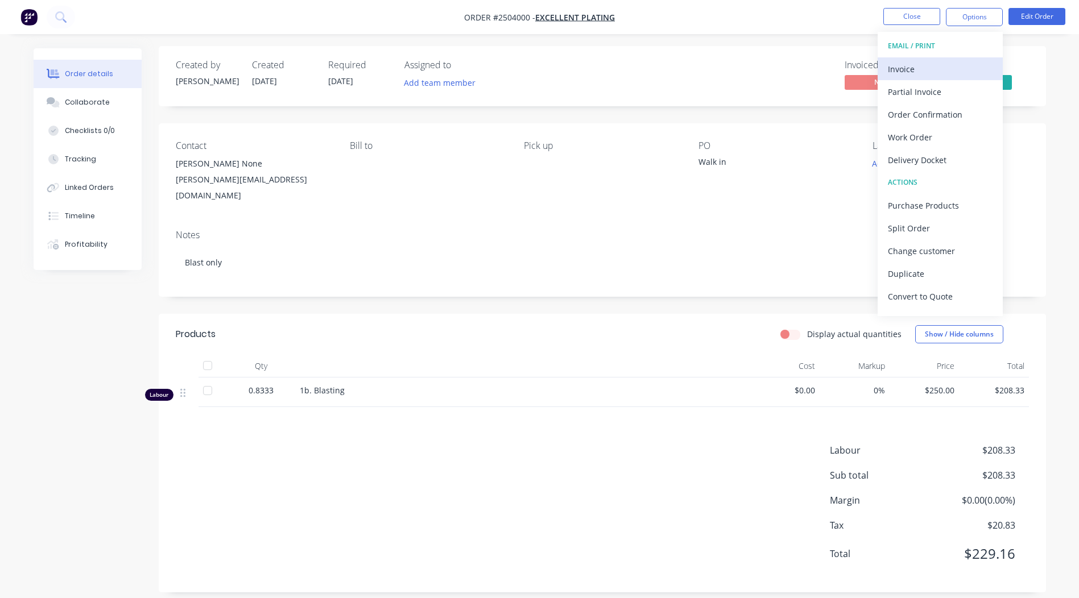
click at [929, 68] on div "Invoice" at bounding box center [940, 69] width 105 height 16
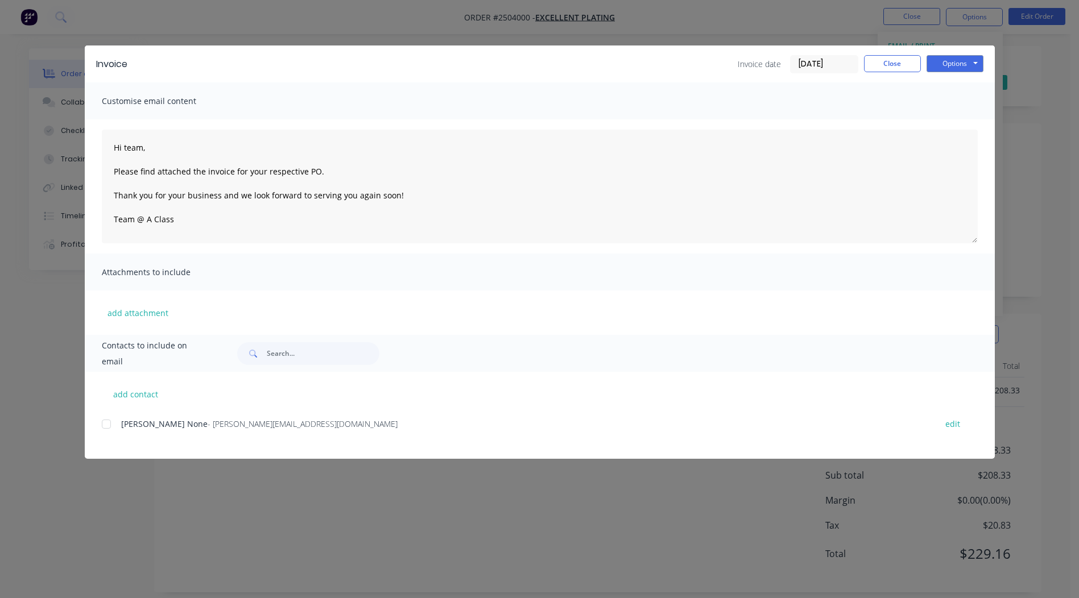
click at [108, 425] on div at bounding box center [106, 424] width 23 height 23
click at [967, 60] on button "Options" at bounding box center [954, 63] width 57 height 17
click at [973, 119] on button "Email" at bounding box center [962, 121] width 73 height 19
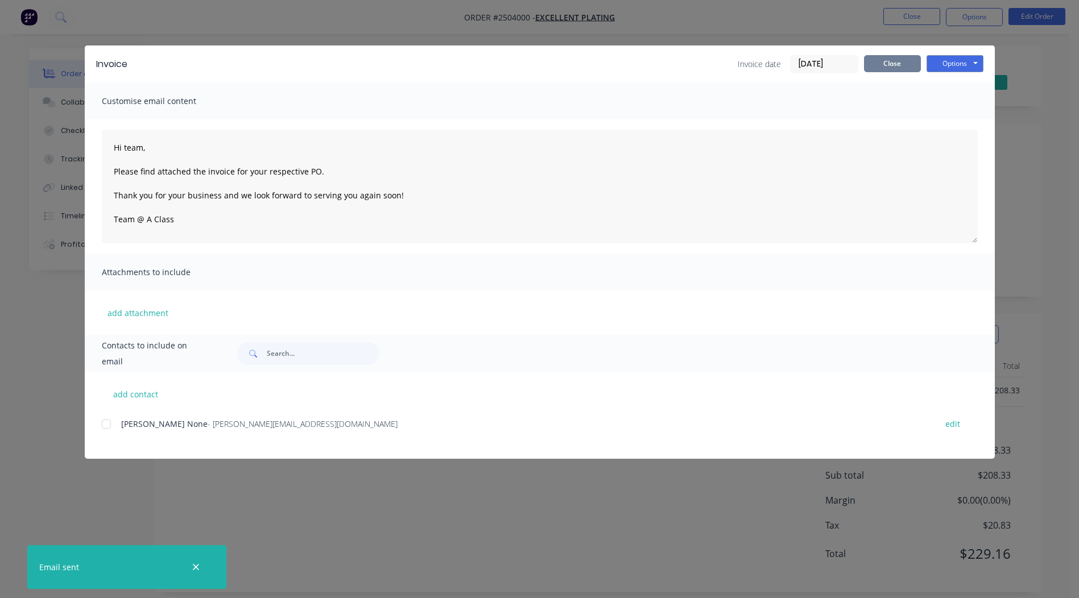
click at [873, 58] on button "Close" at bounding box center [892, 63] width 57 height 17
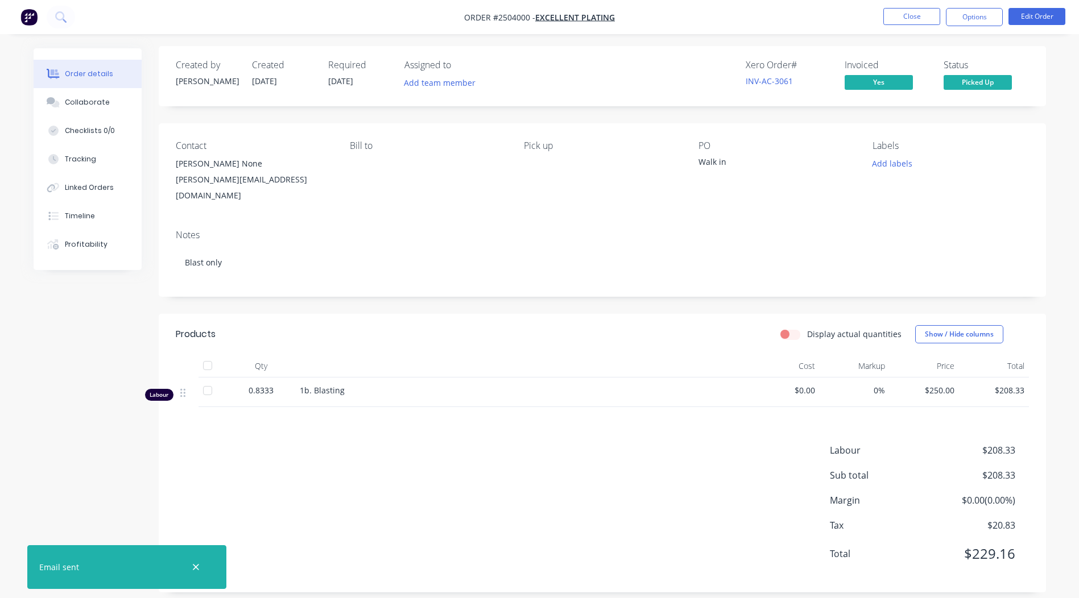
click at [893, 25] on li "Close" at bounding box center [911, 17] width 57 height 18
click at [894, 20] on button "Close" at bounding box center [911, 16] width 57 height 17
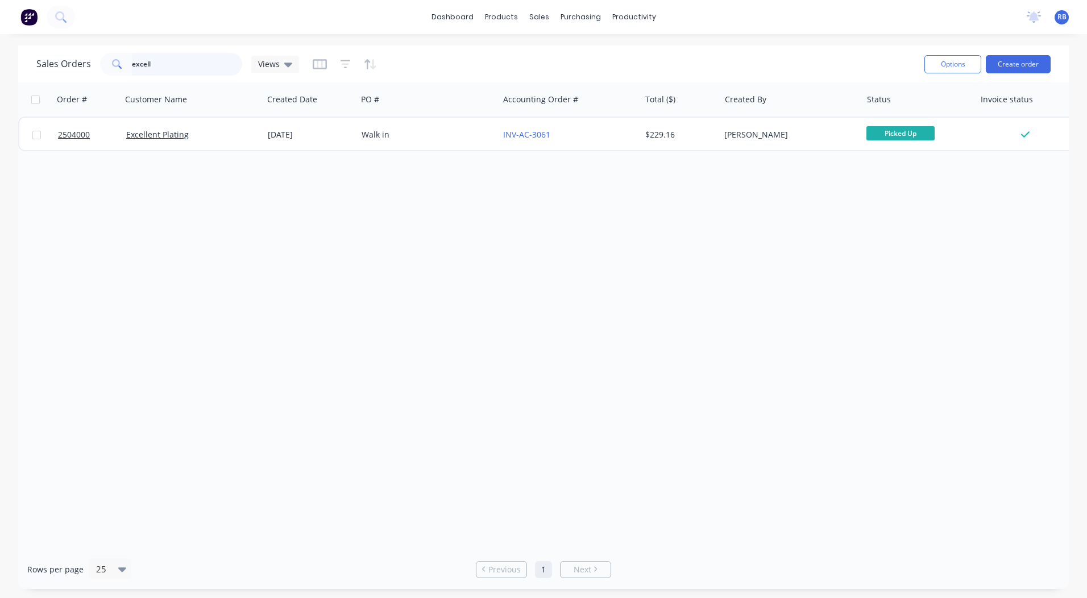
click at [0, 84] on html "dashboard products sales purchasing productivity dashboard products Product Cat…" at bounding box center [543, 299] width 1087 height 598
